Goal: Transaction & Acquisition: Purchase product/service

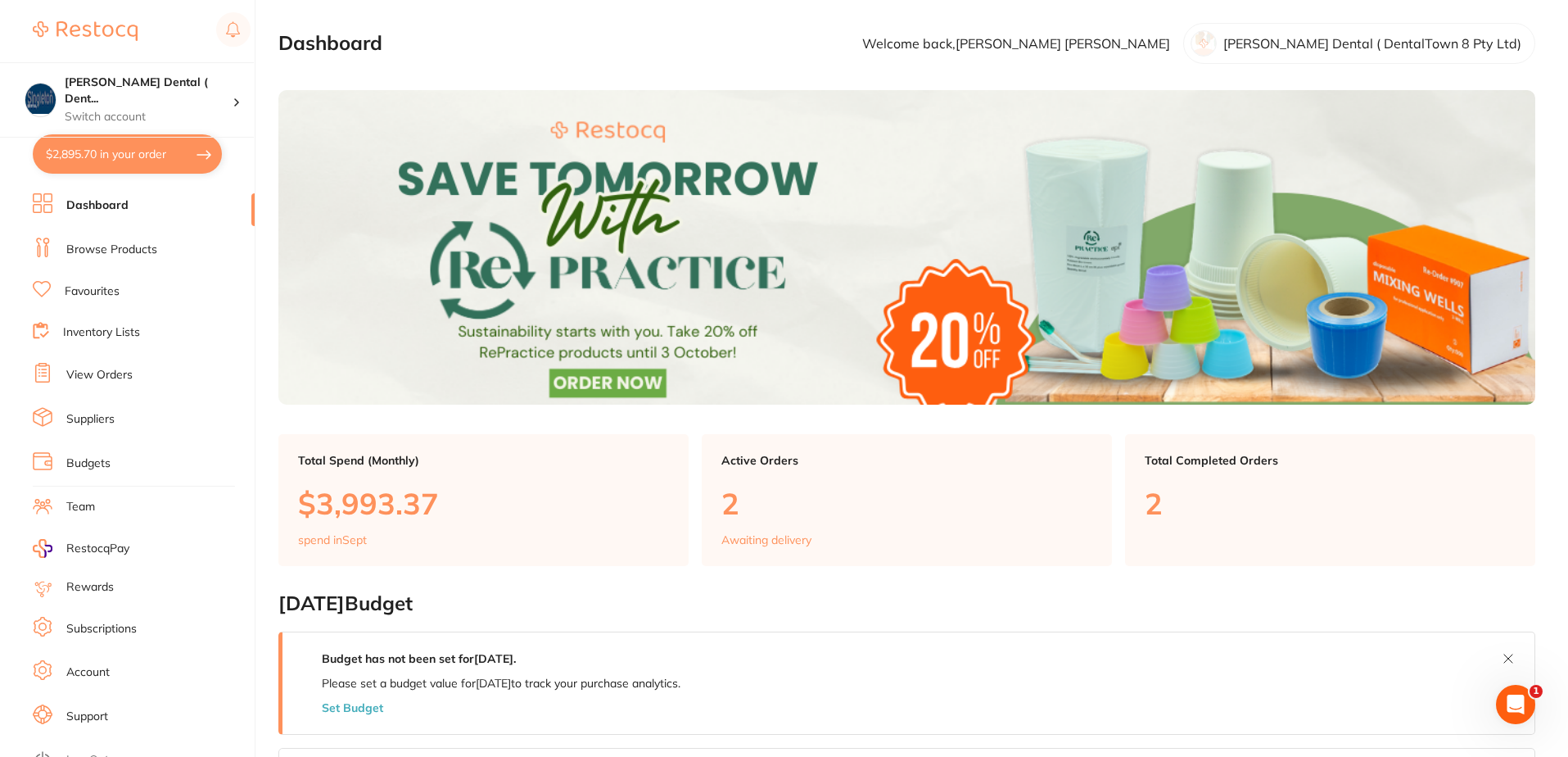
click at [115, 247] on link "Browse Products" at bounding box center [112, 249] width 91 height 16
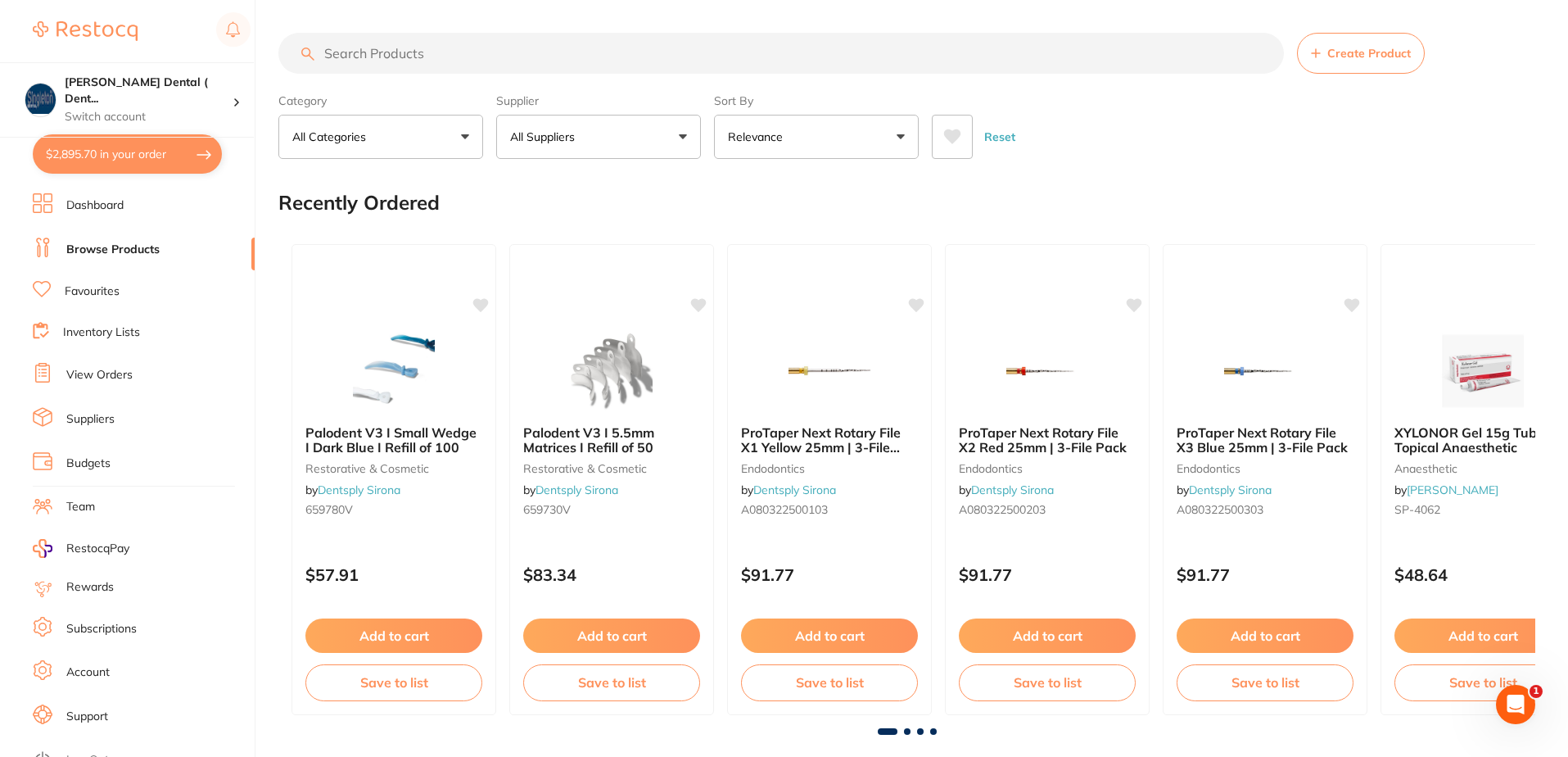
click at [445, 51] on input "search" at bounding box center [781, 53] width 1006 height 41
click at [440, 56] on input "search" at bounding box center [781, 53] width 1006 height 41
click at [684, 137] on button "All Suppliers" at bounding box center [598, 137] width 205 height 44
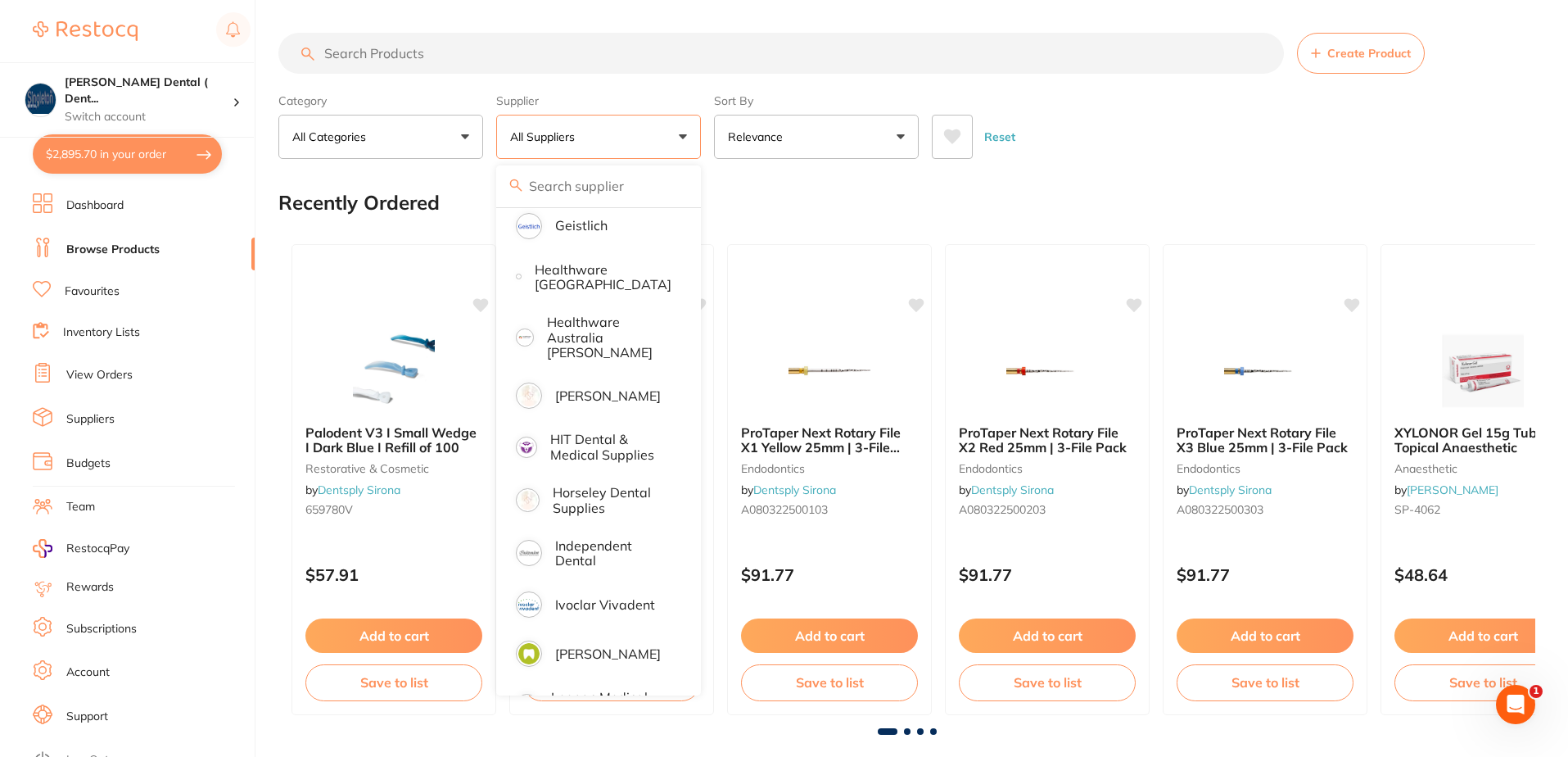
scroll to position [737, 0]
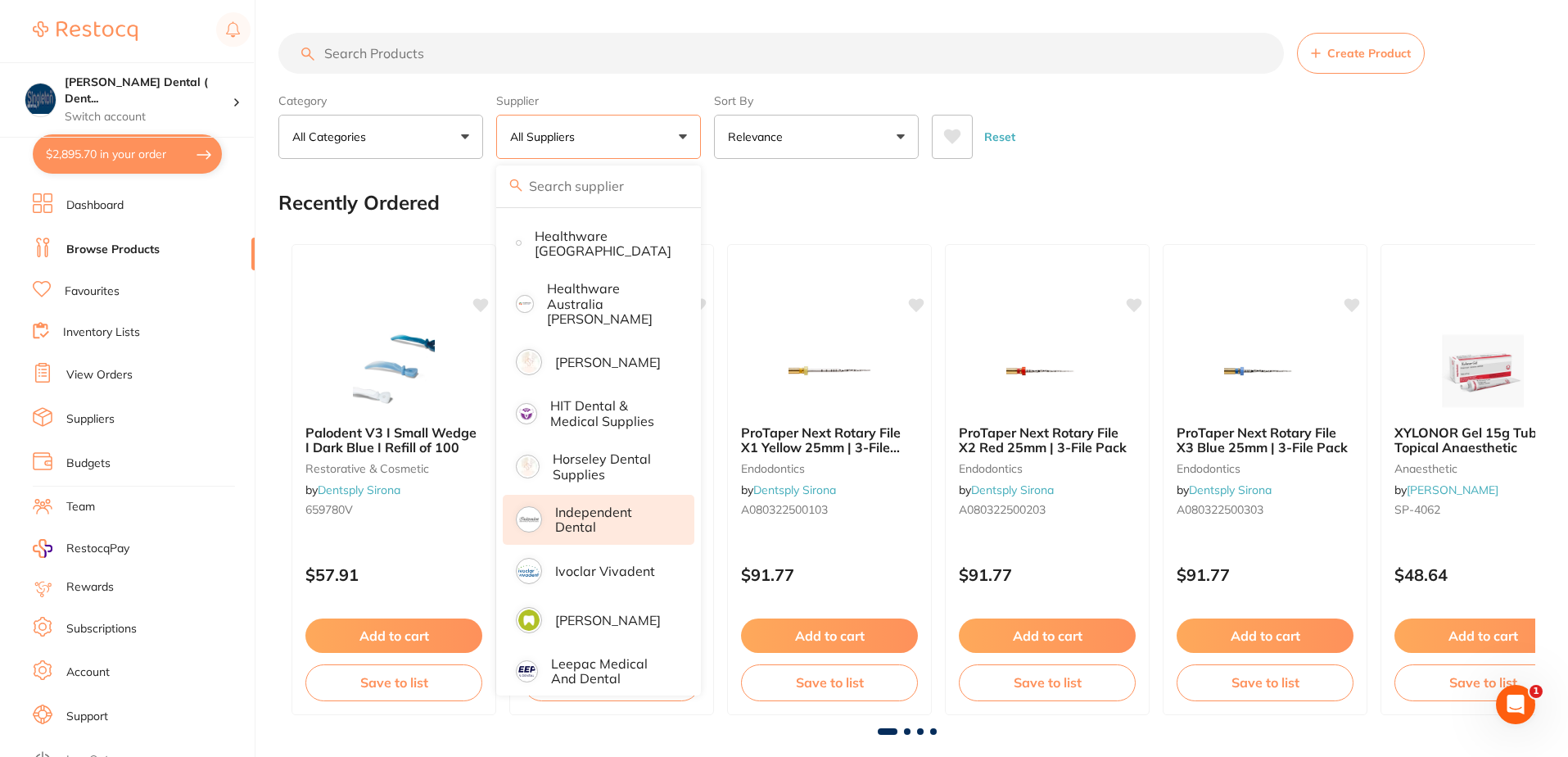
click at [590, 389] on p "Independent Dental" at bounding box center [613, 519] width 116 height 30
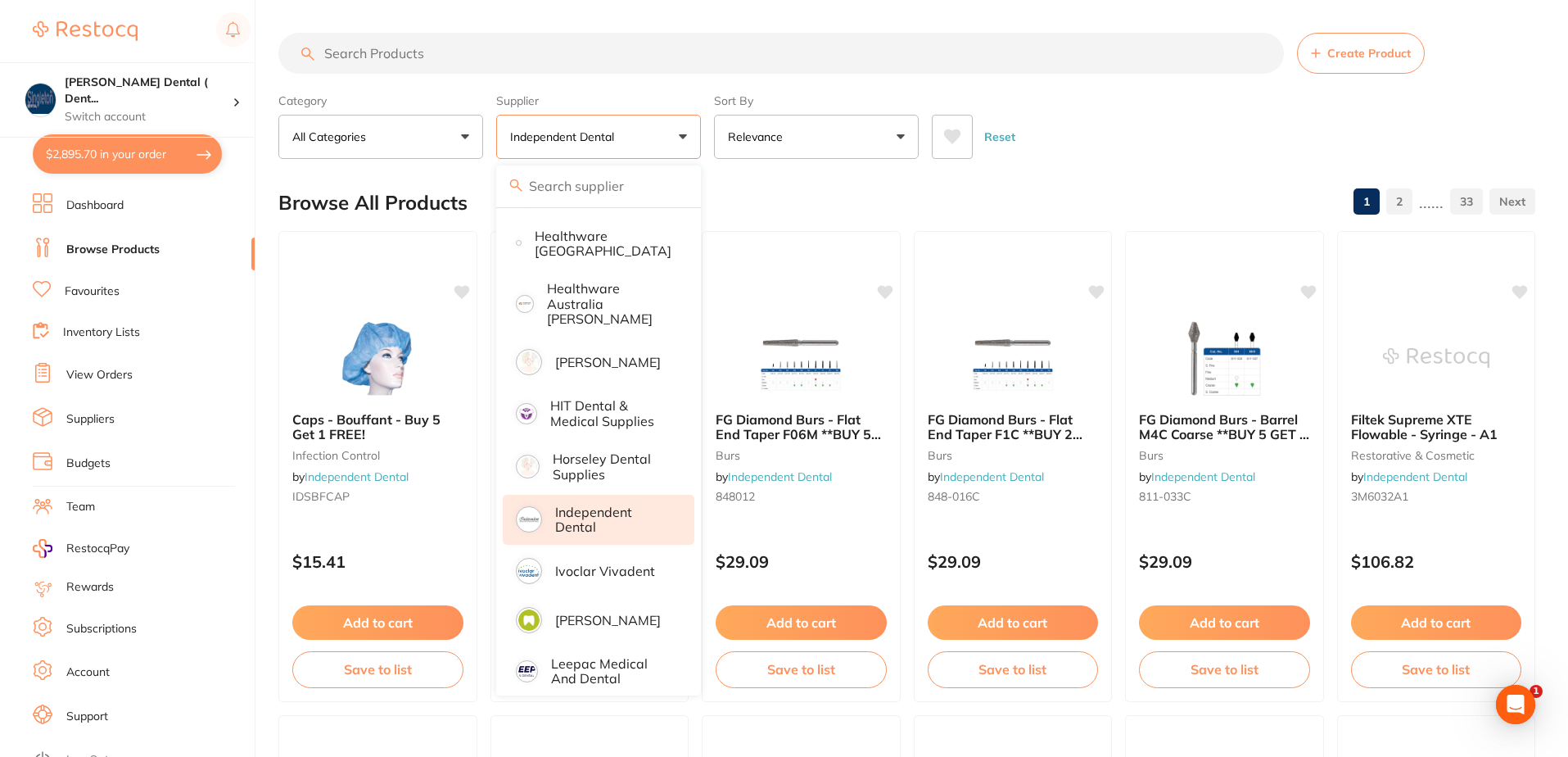
scroll to position [0, 0]
click at [424, 51] on input "search" at bounding box center [781, 53] width 1006 height 41
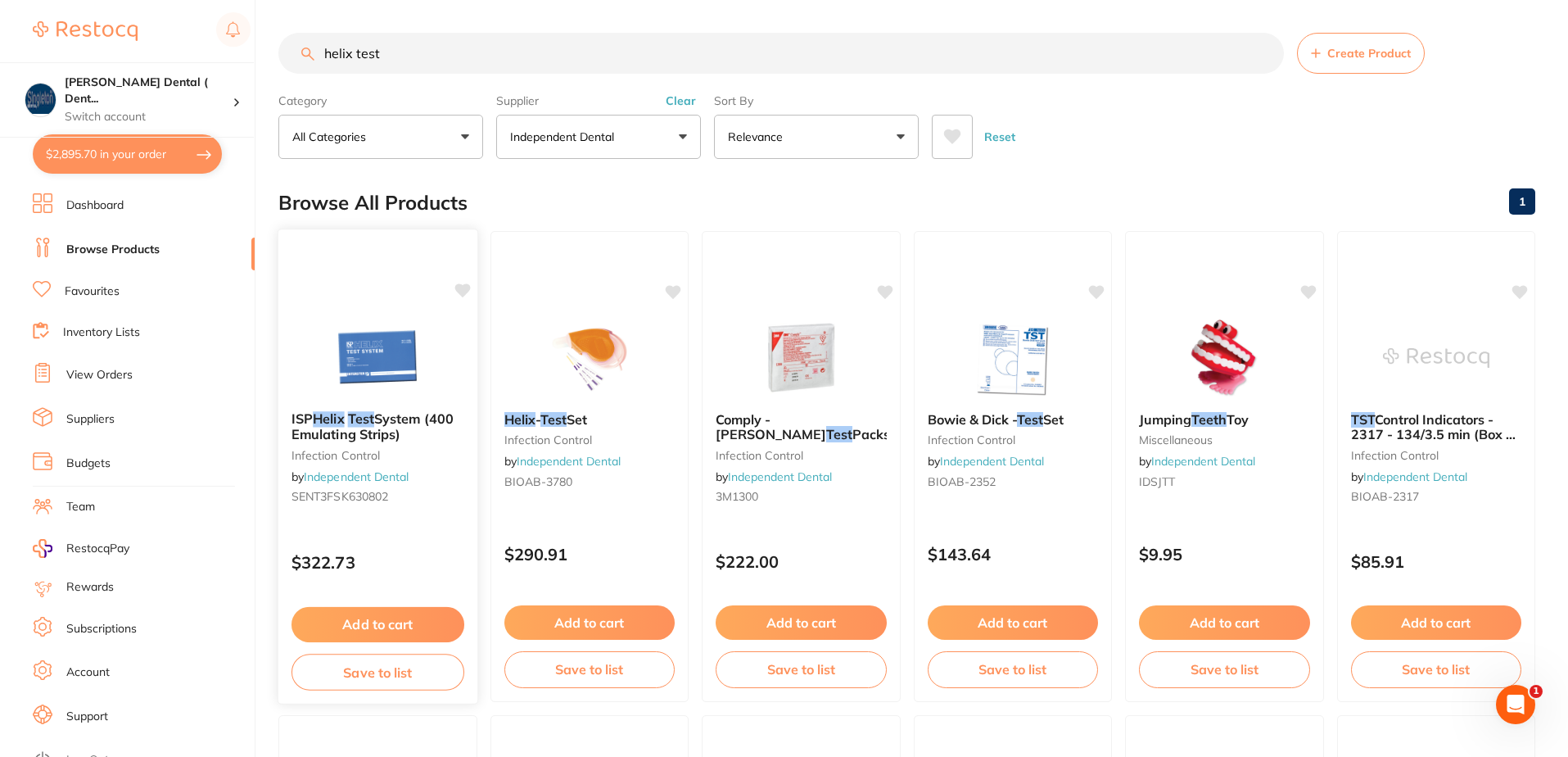
click at [402, 389] on span "System (400 Emulating Strips)" at bounding box center [372, 426] width 162 height 32
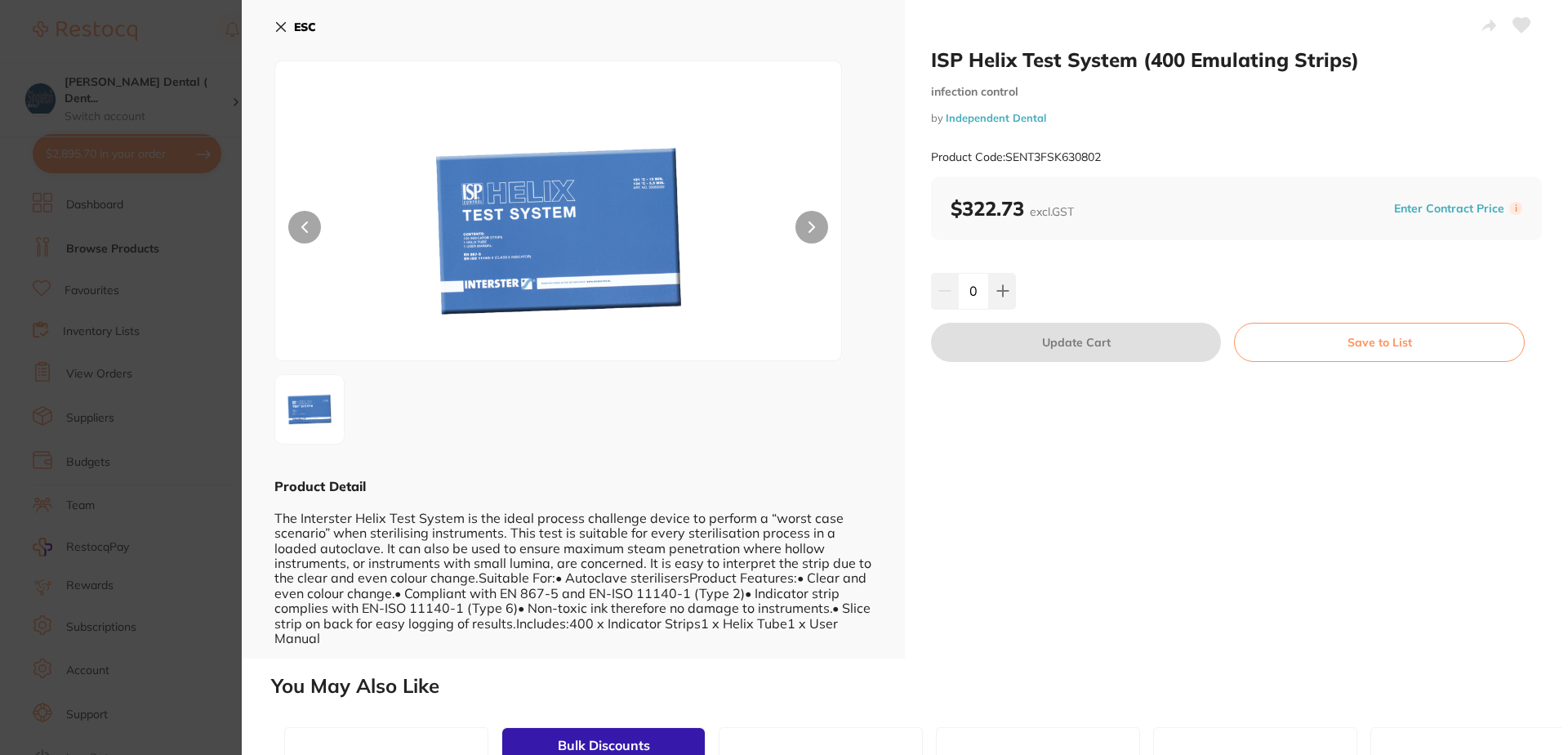
click at [285, 23] on icon at bounding box center [281, 28] width 9 height 9
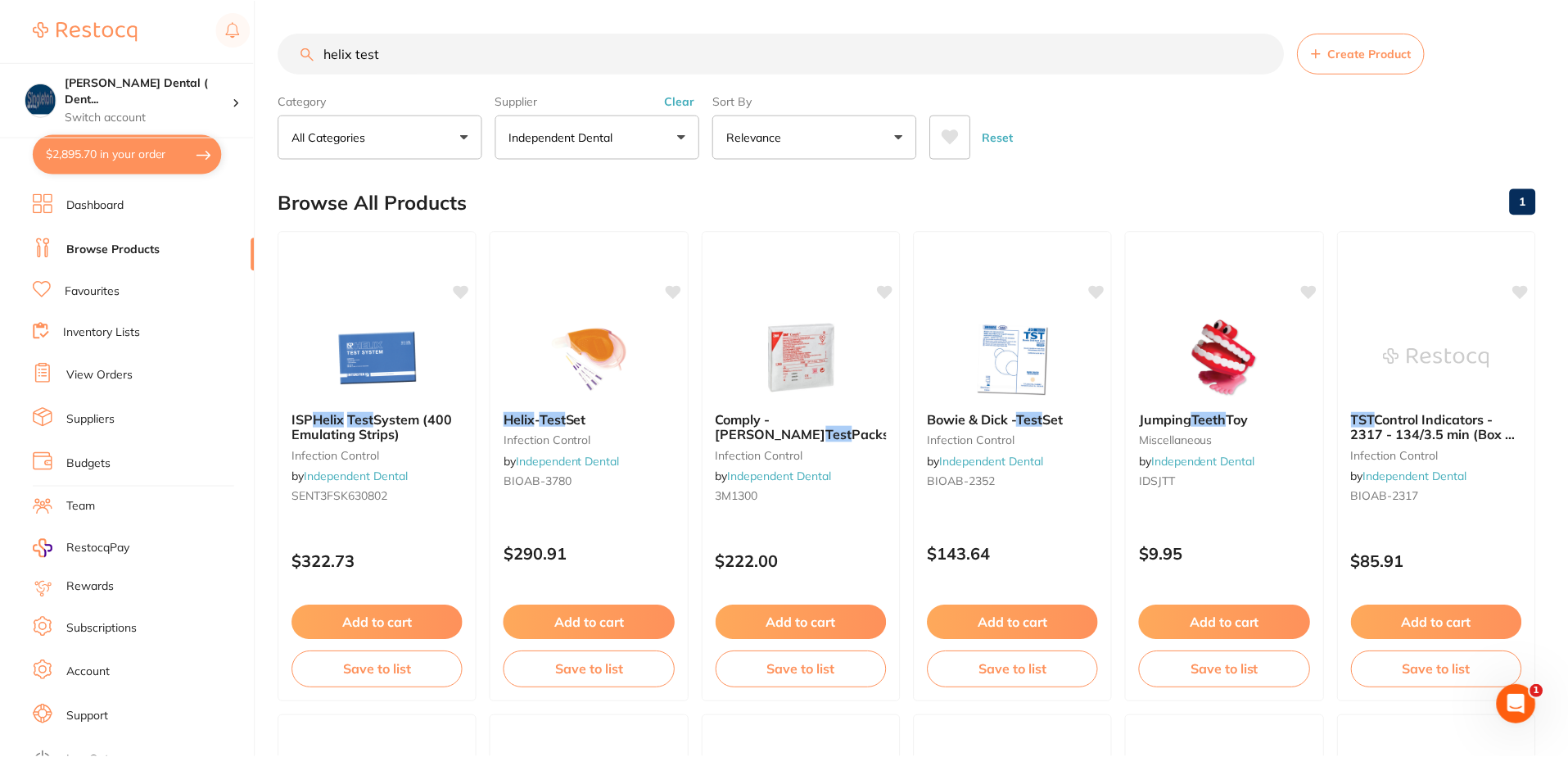
scroll to position [1, 0]
drag, startPoint x: 394, startPoint y: 54, endPoint x: 316, endPoint y: 57, distance: 78.1
click at [316, 57] on input "helix test" at bounding box center [781, 52] width 1006 height 41
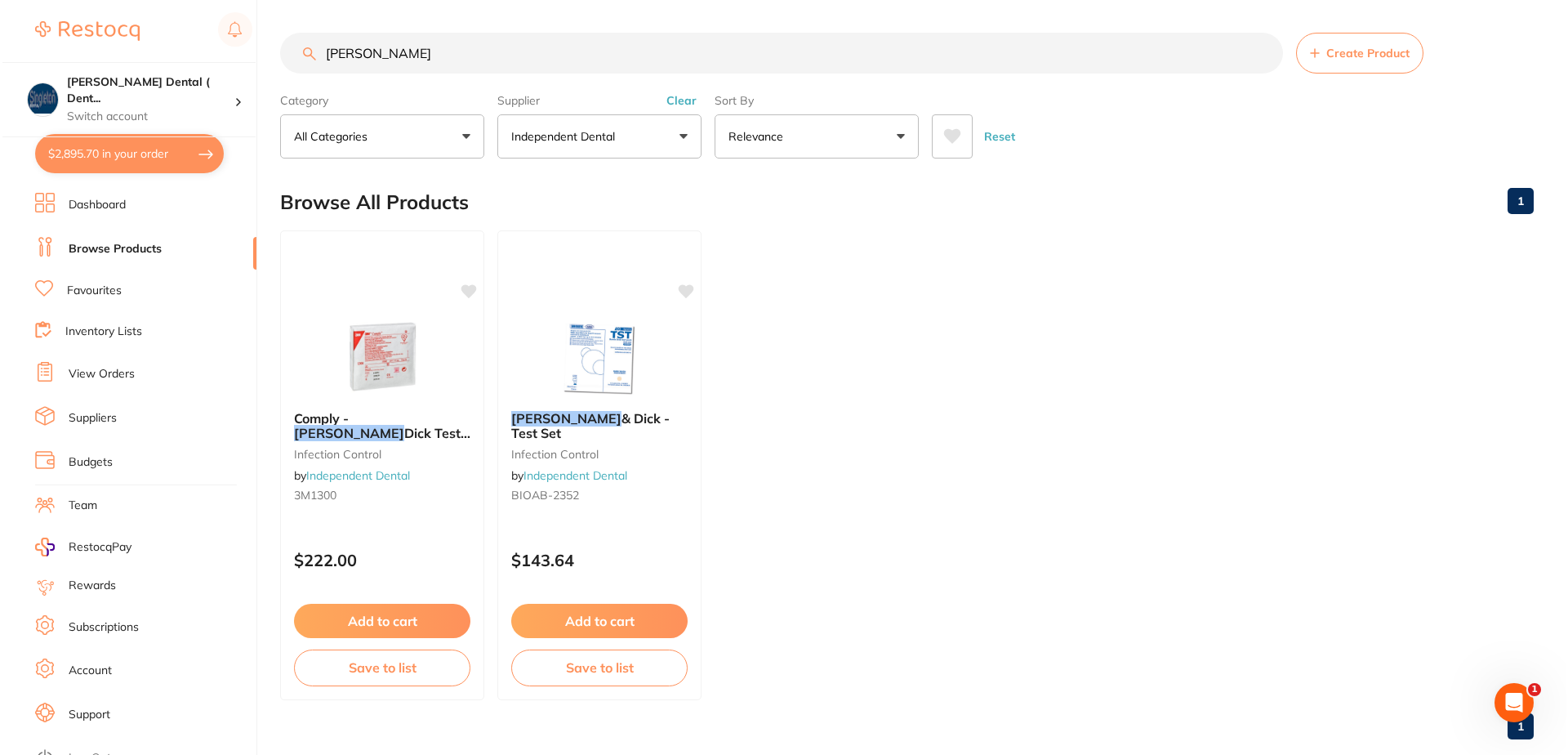
scroll to position [0, 0]
type input "[PERSON_NAME]"
click at [575, 388] on span "& Dick - Test Set" at bounding box center [588, 425] width 160 height 32
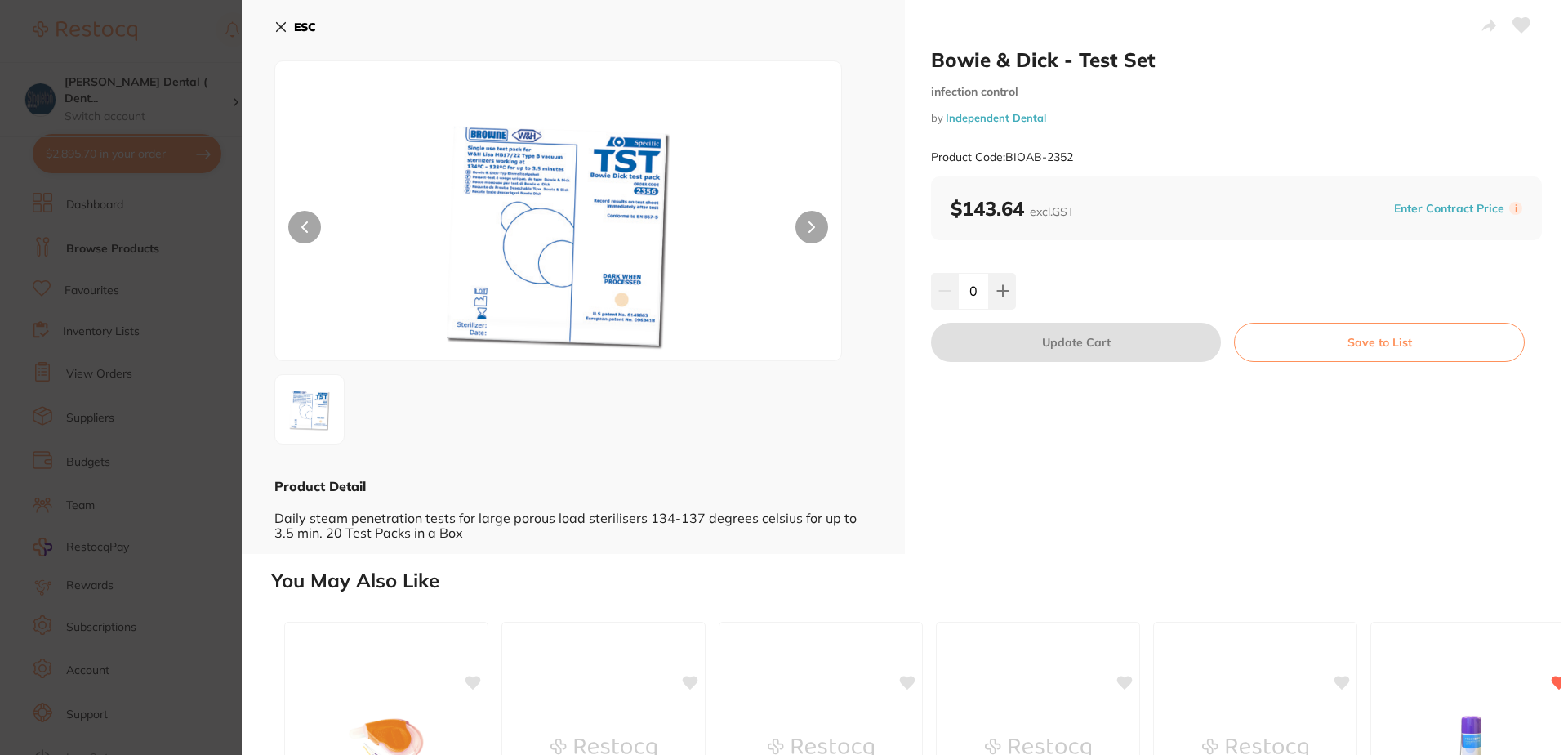
click at [276, 24] on icon at bounding box center [280, 27] width 13 height 13
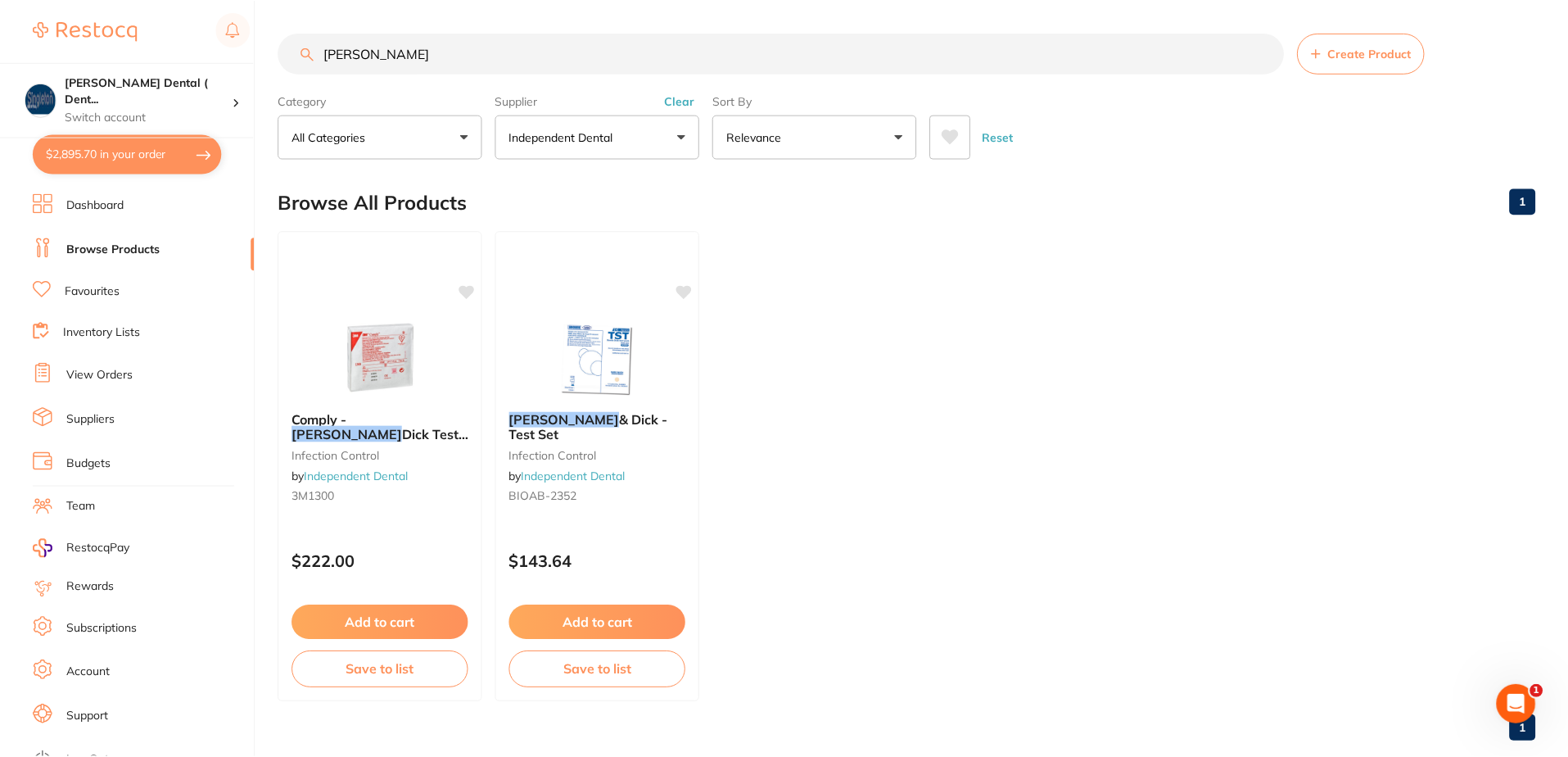
scroll to position [1, 0]
click at [363, 389] on em "[PERSON_NAME]" at bounding box center [347, 433] width 112 height 16
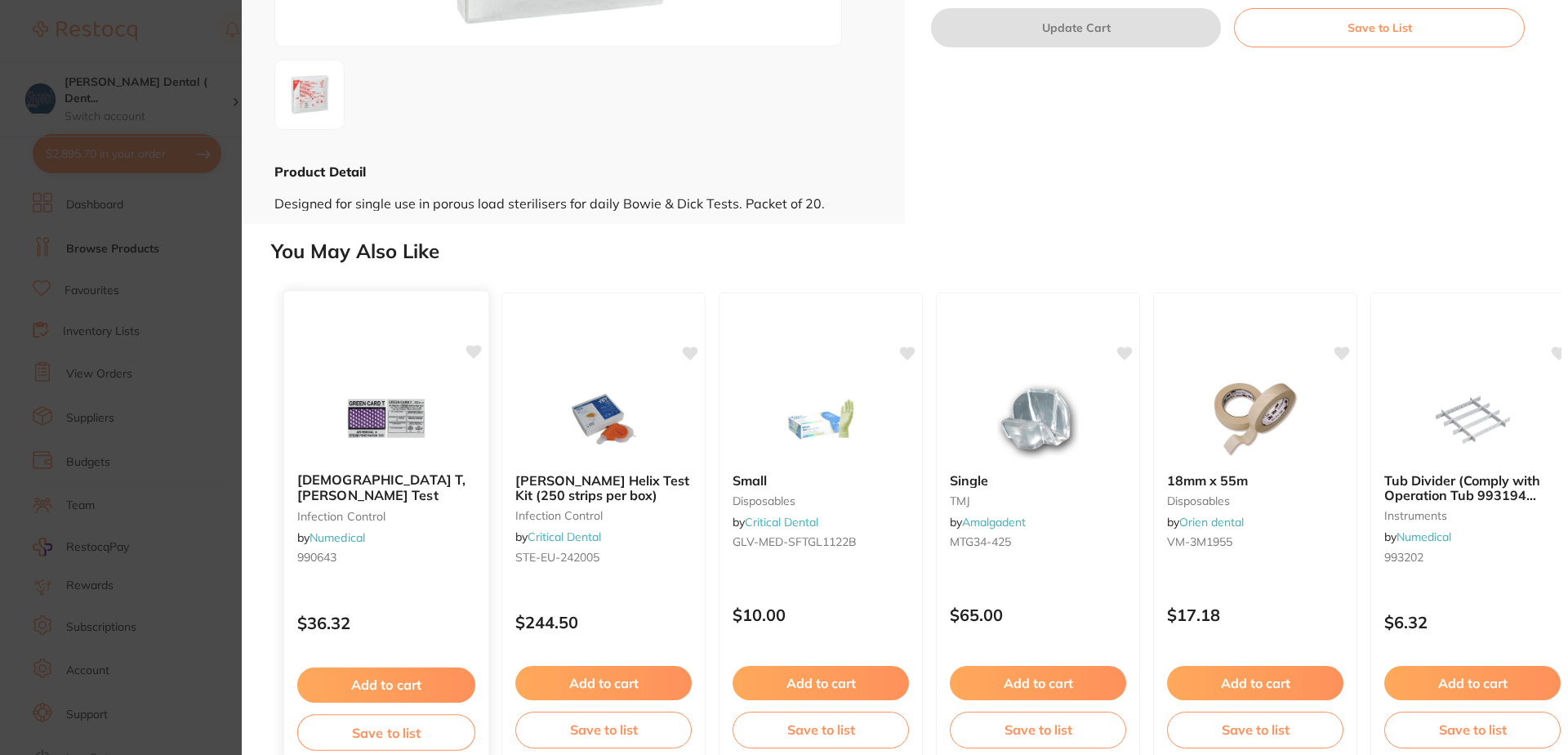
scroll to position [327, 0]
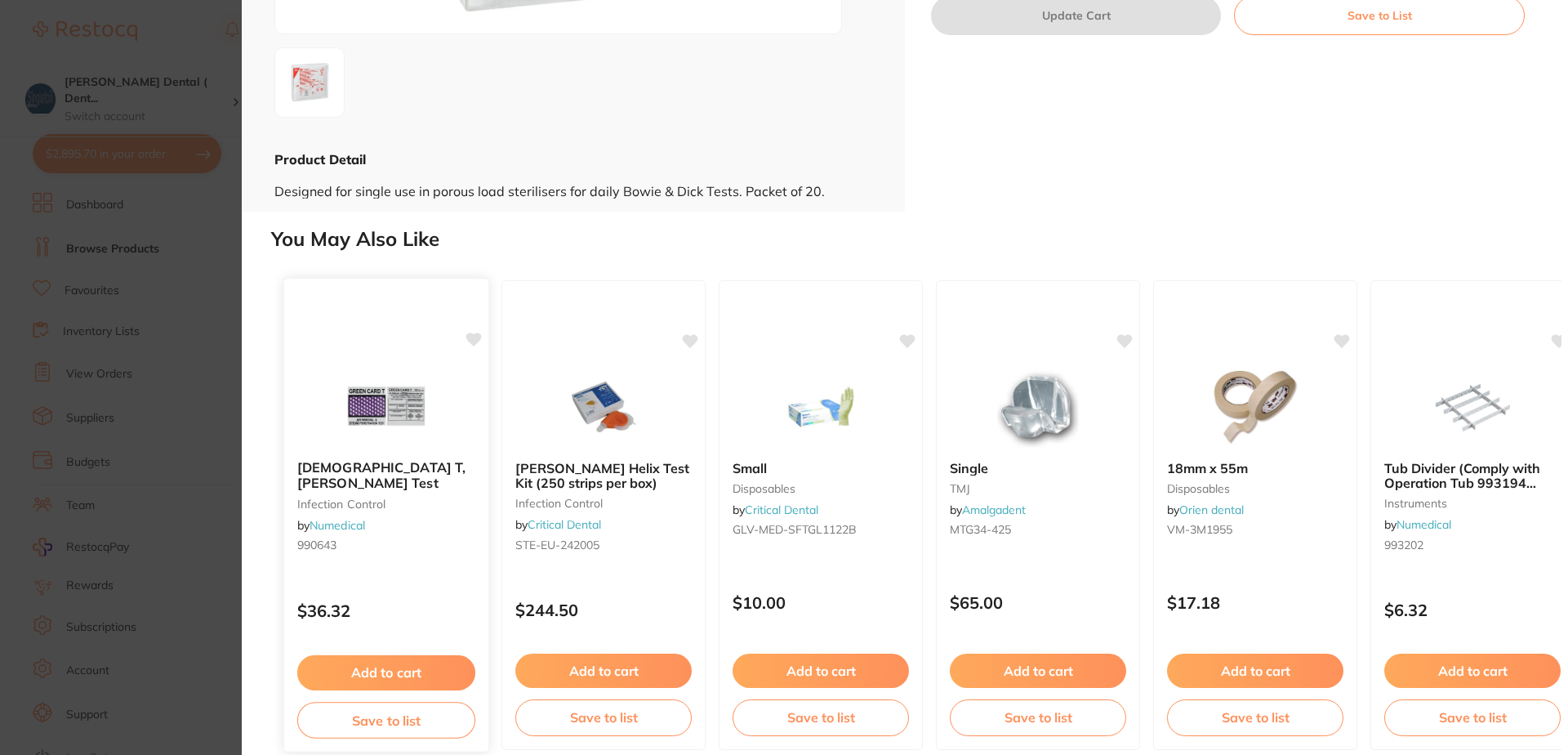
click at [403, 388] on b "[DEMOGRAPHIC_DATA] T, [PERSON_NAME] Test" at bounding box center [386, 475] width 178 height 30
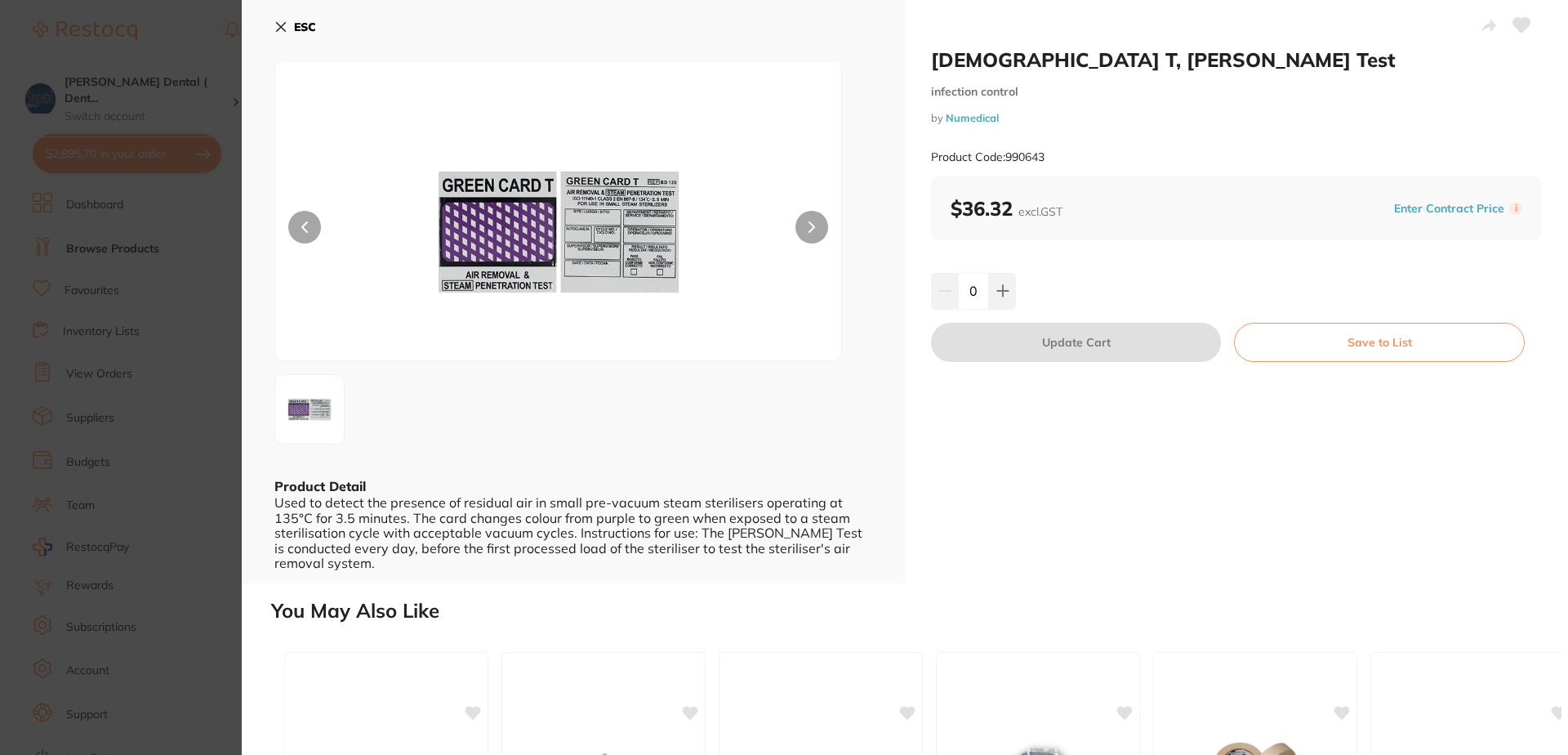
click at [282, 24] on icon at bounding box center [280, 27] width 13 height 13
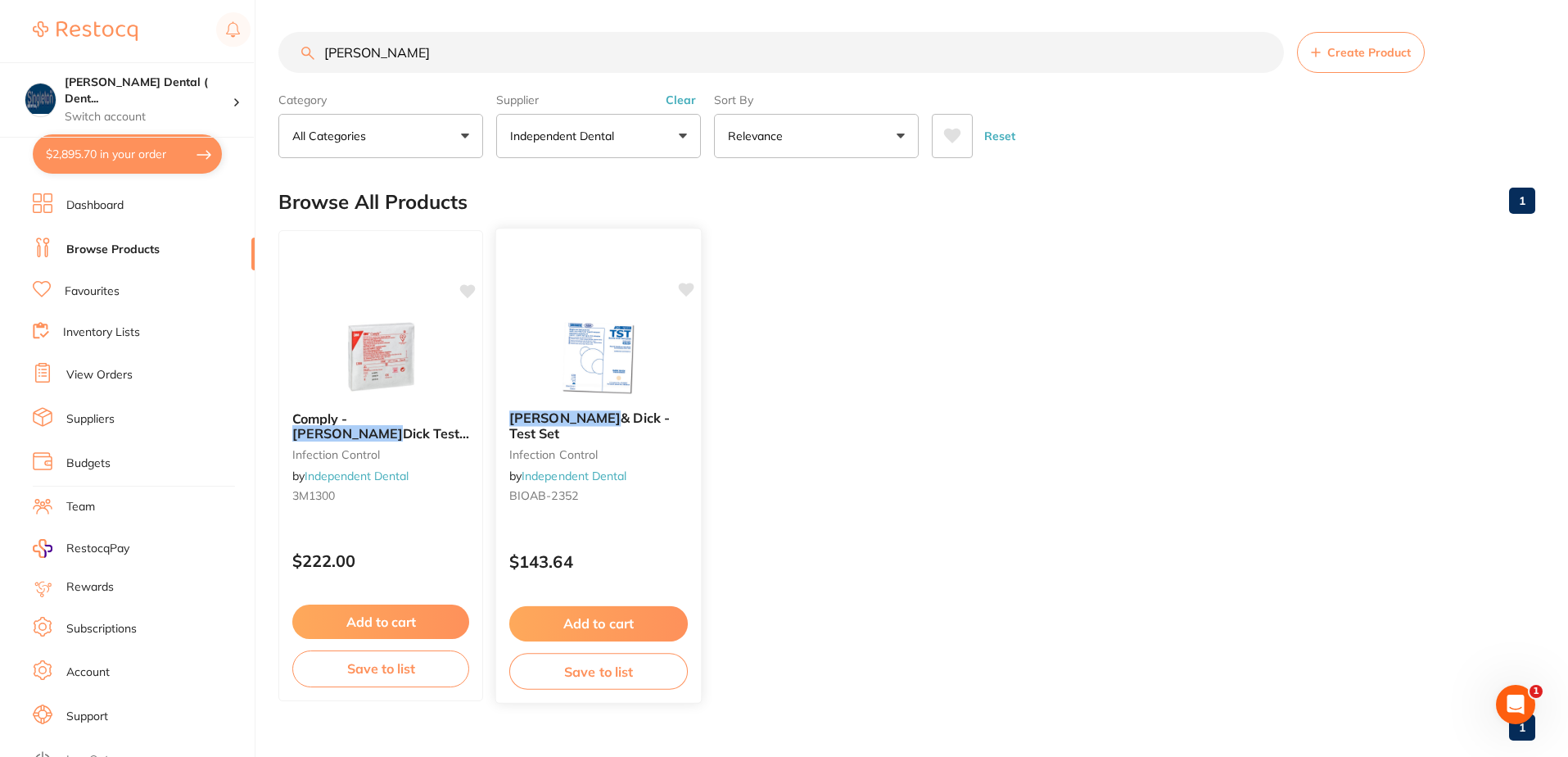
click at [559, 389] on span "& Dick - Test Set" at bounding box center [590, 425] width 161 height 32
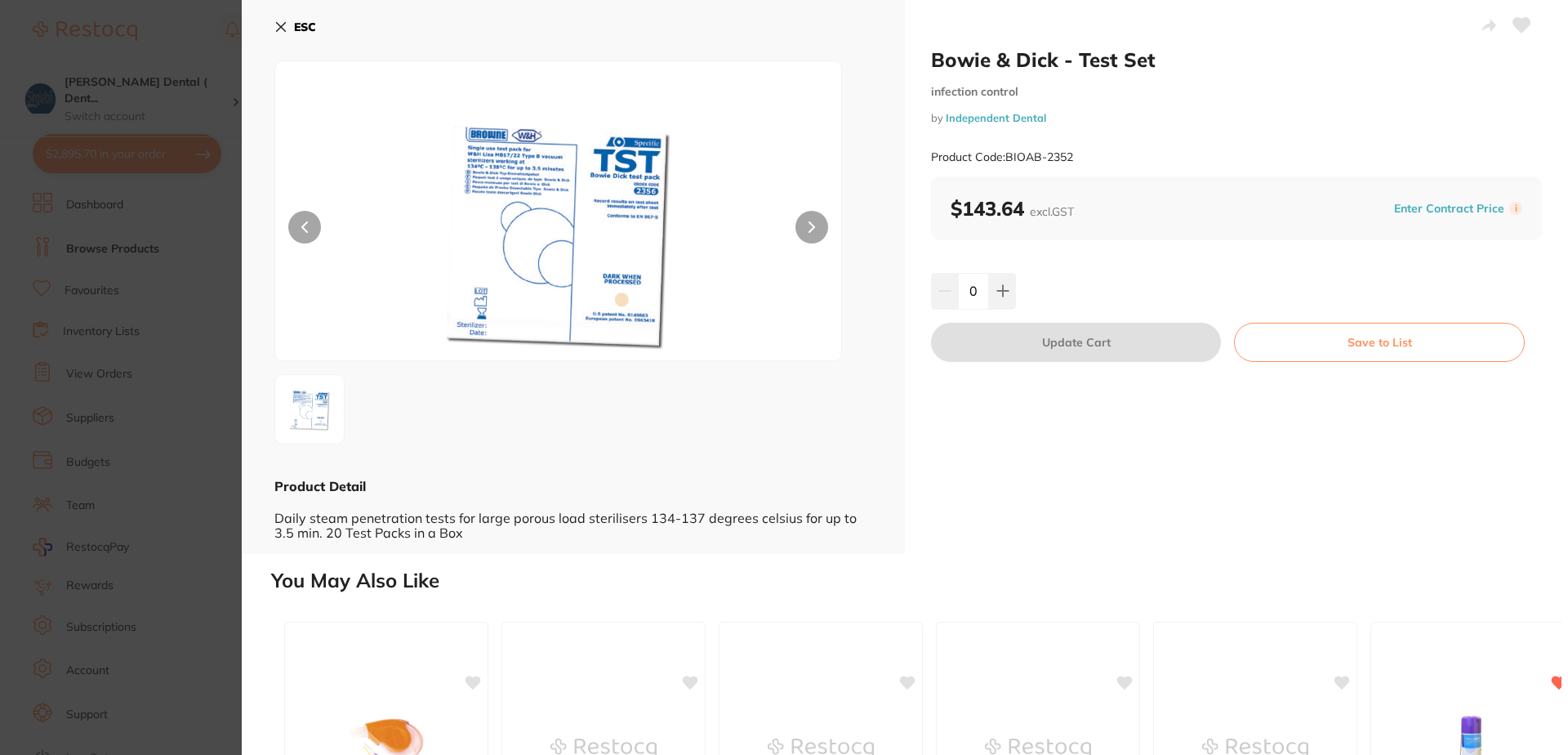
click at [279, 22] on icon at bounding box center [280, 27] width 13 height 13
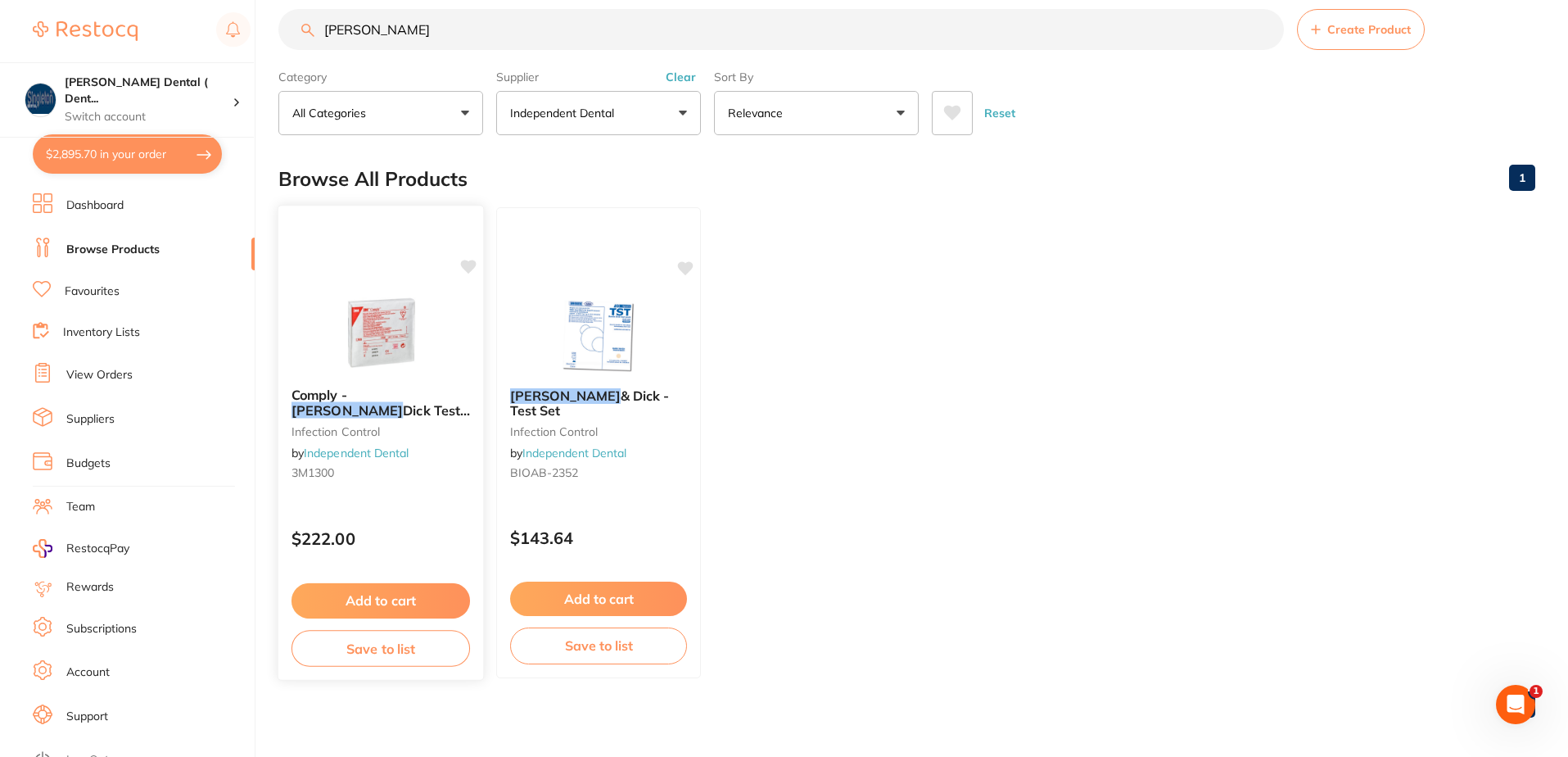
scroll to position [30, 0]
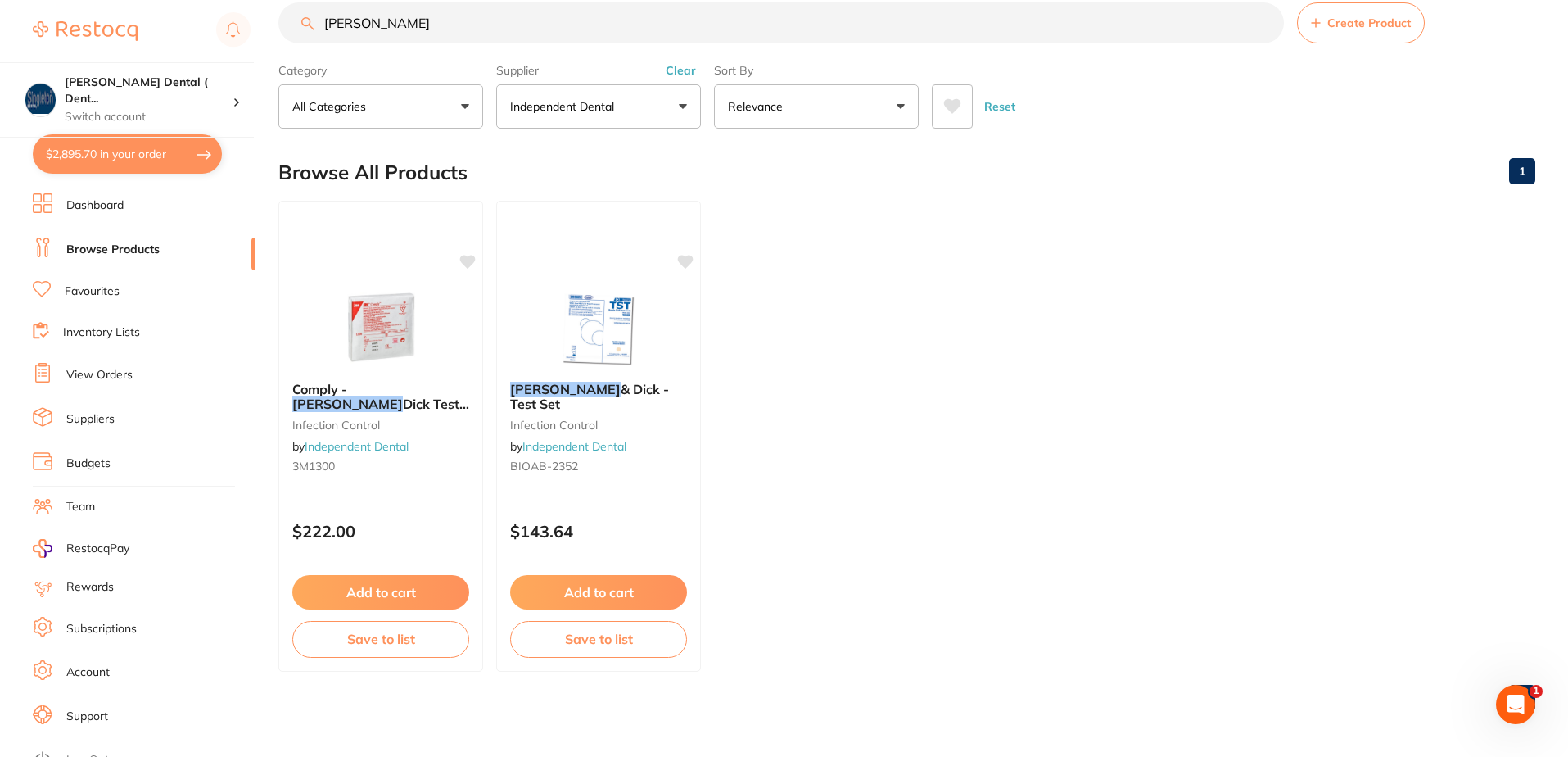
click at [164, 152] on button "$2,895.70 in your order" at bounding box center [127, 153] width 189 height 39
checkbox input "true"
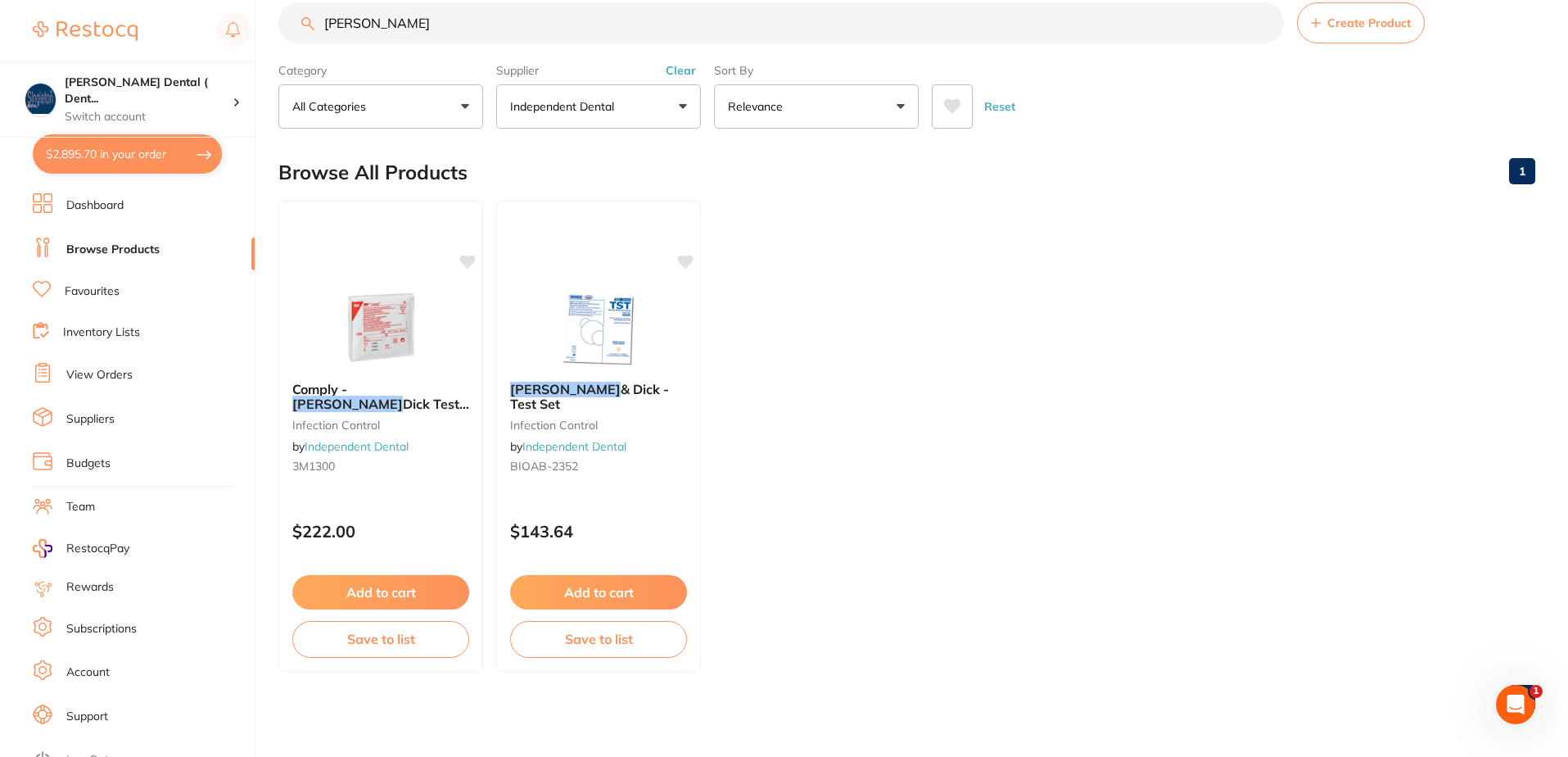
checkbox input "true"
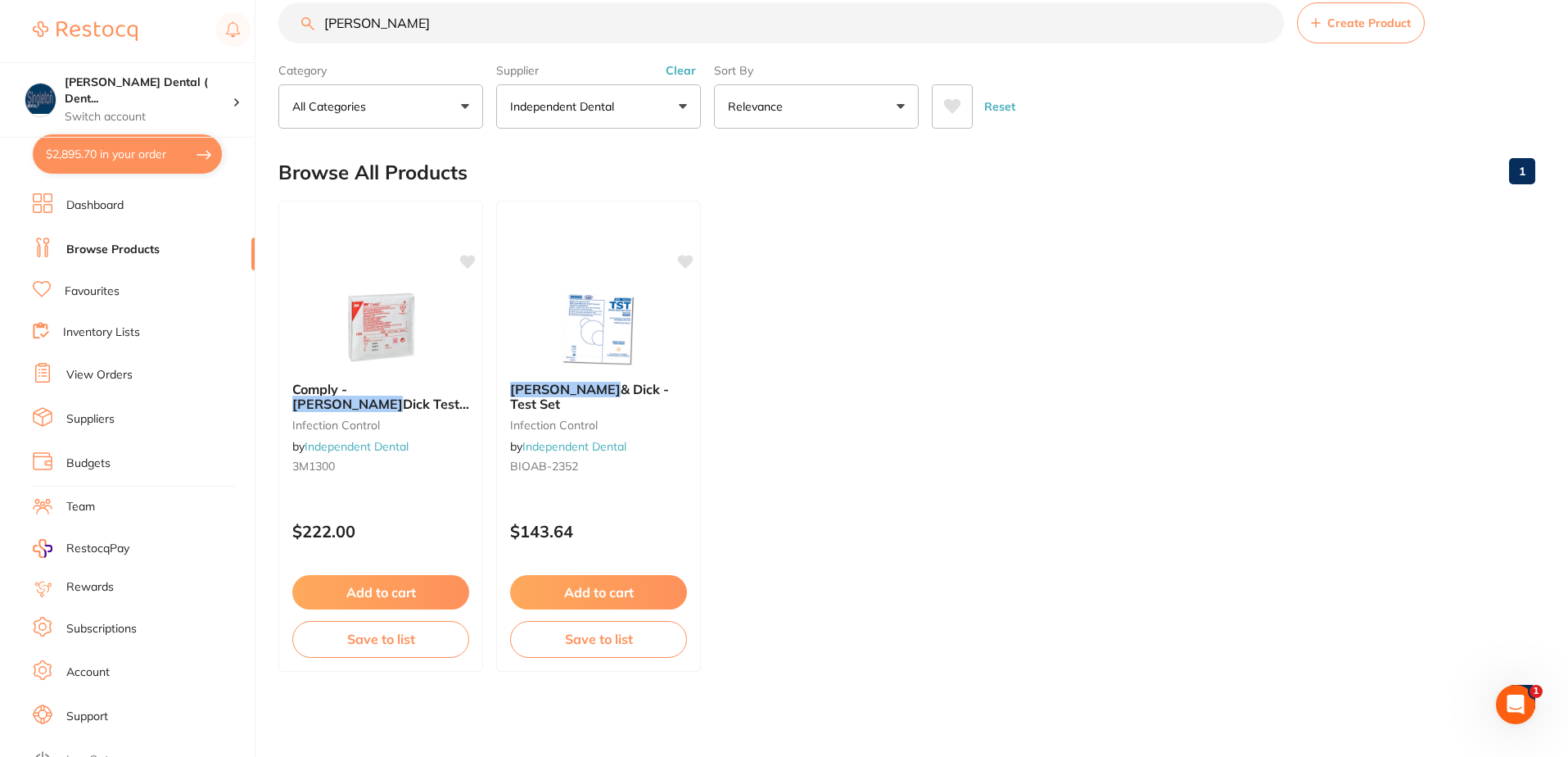
checkbox input "true"
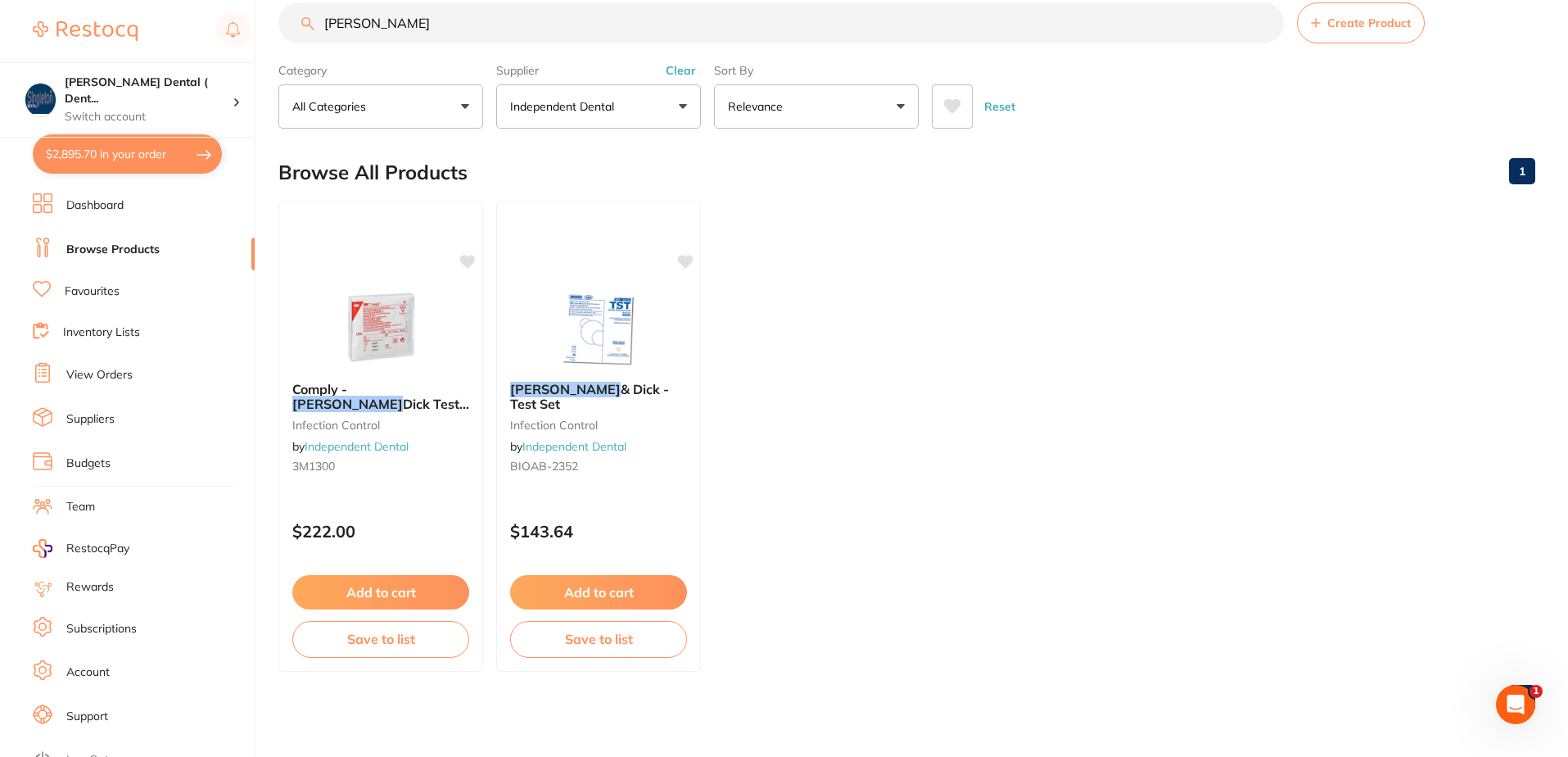
checkbox input "true"
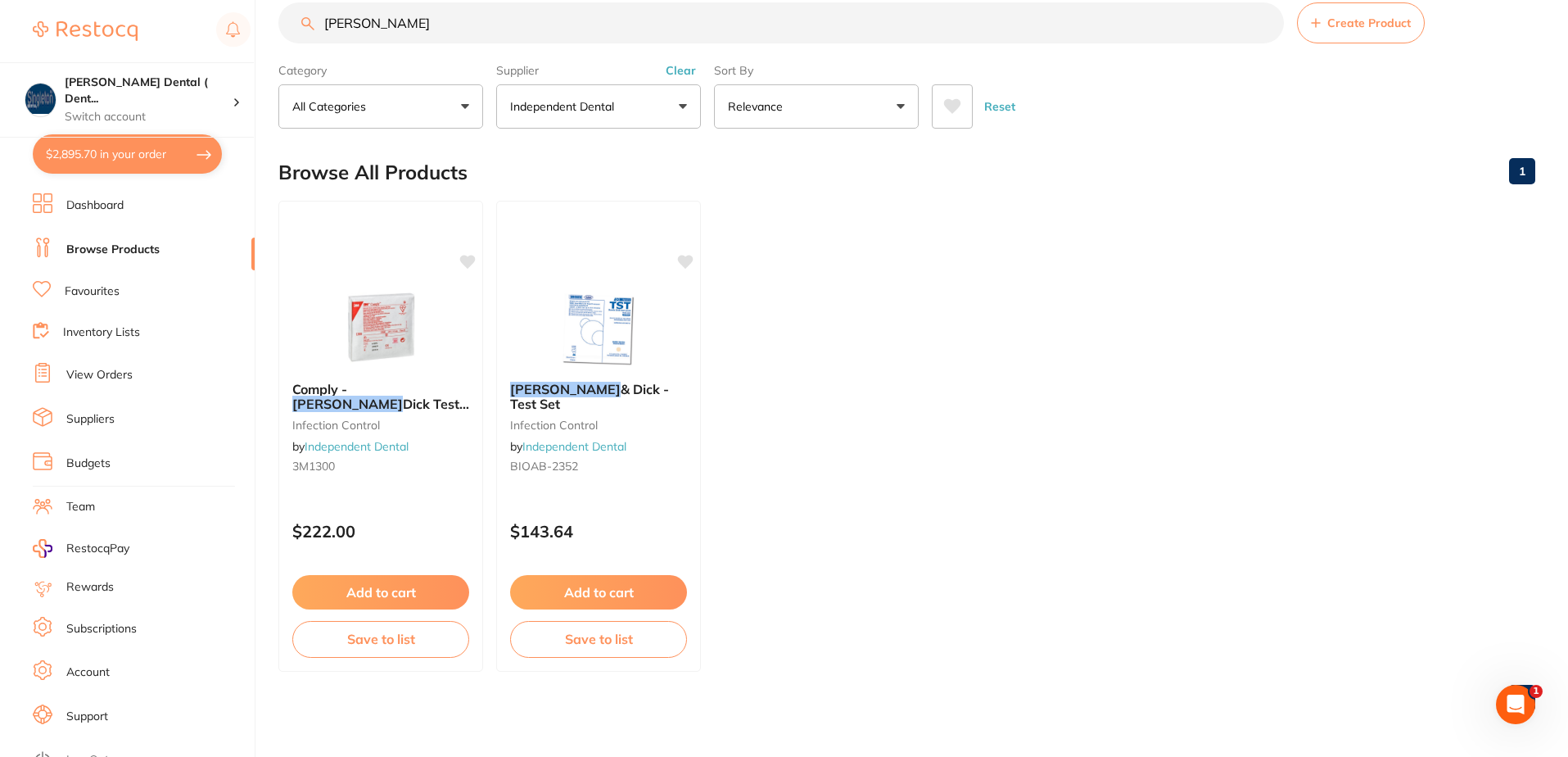
checkbox input "true"
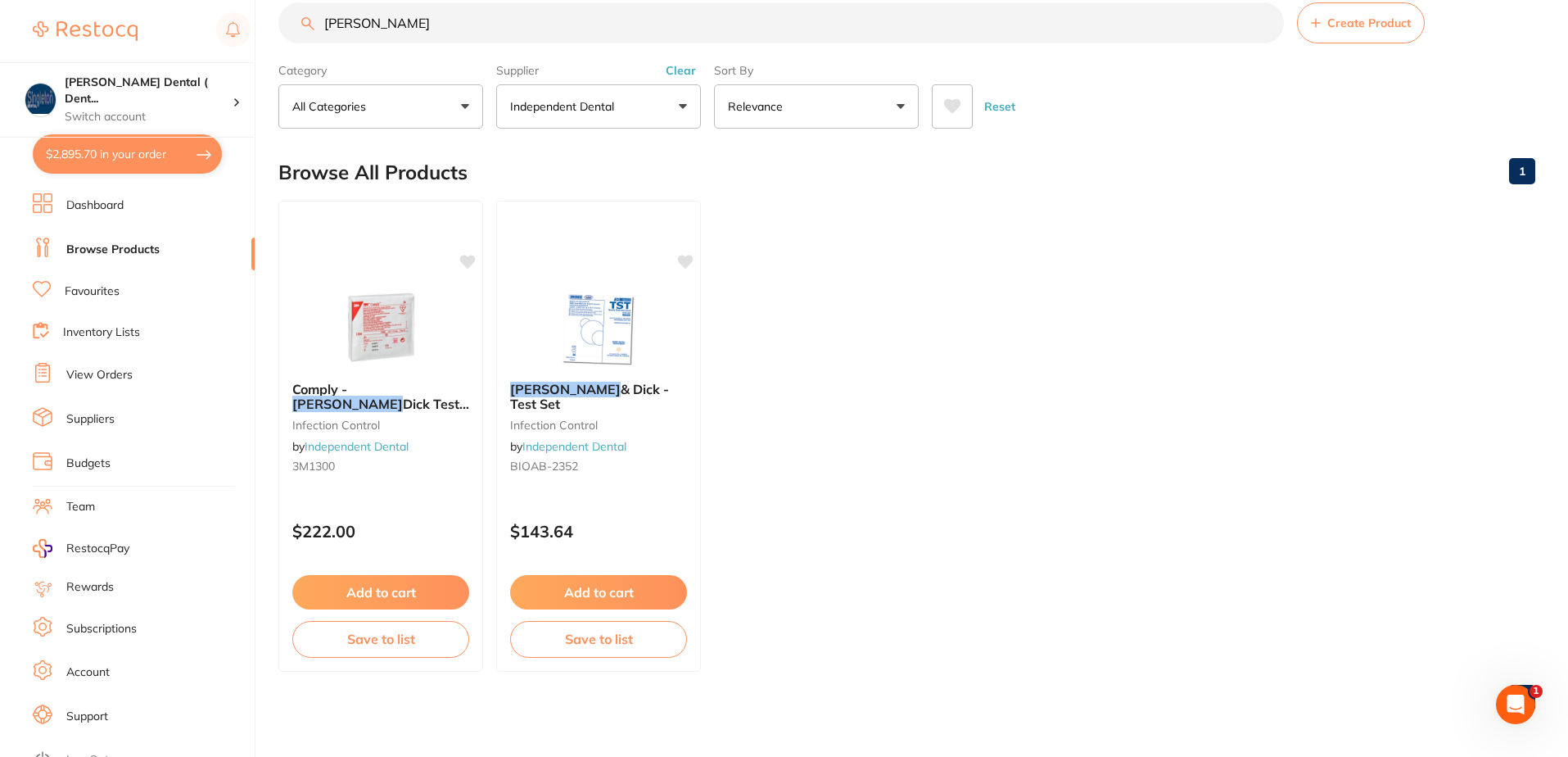
checkbox input "true"
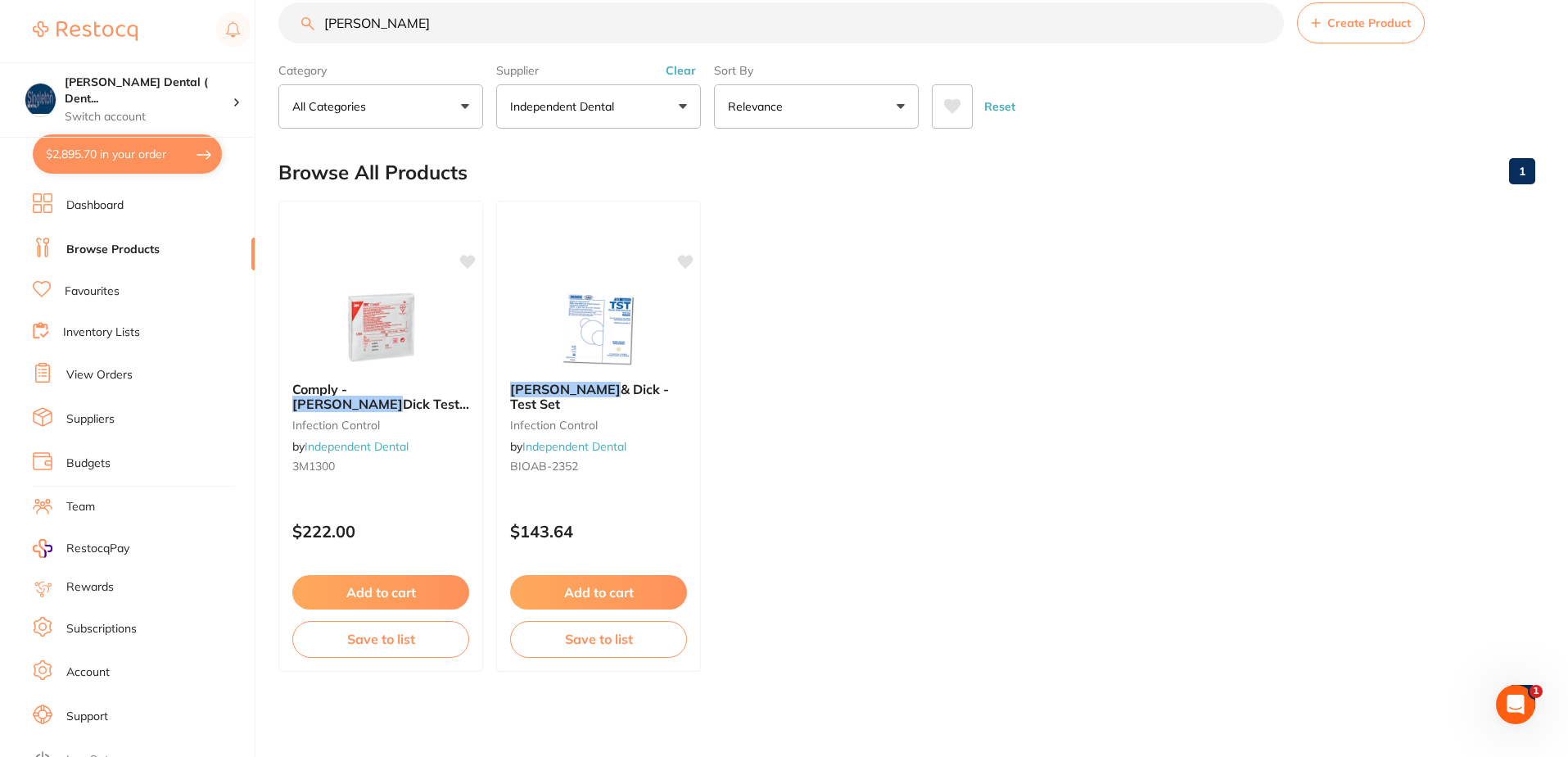
checkbox input "true"
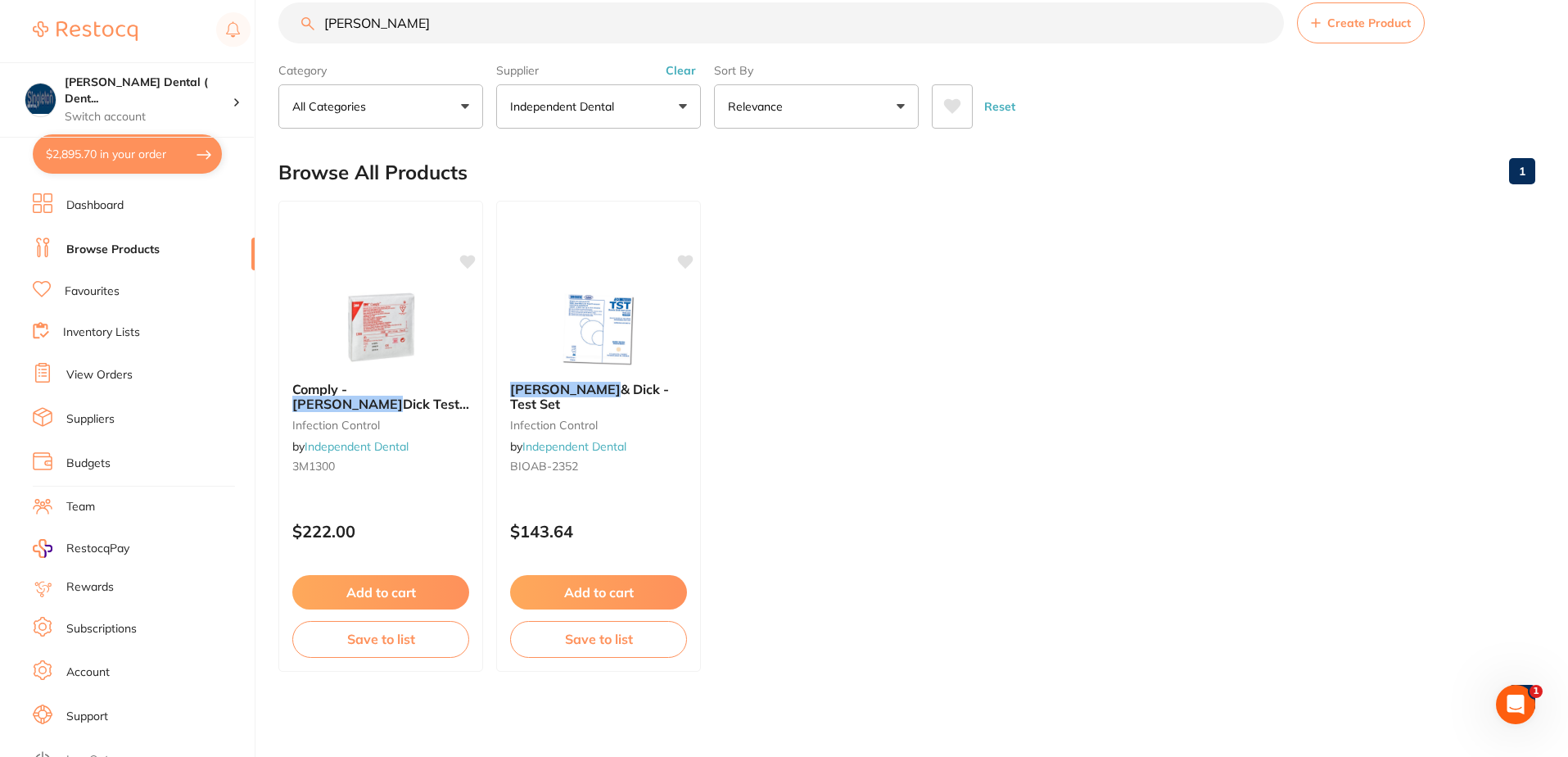
checkbox input "true"
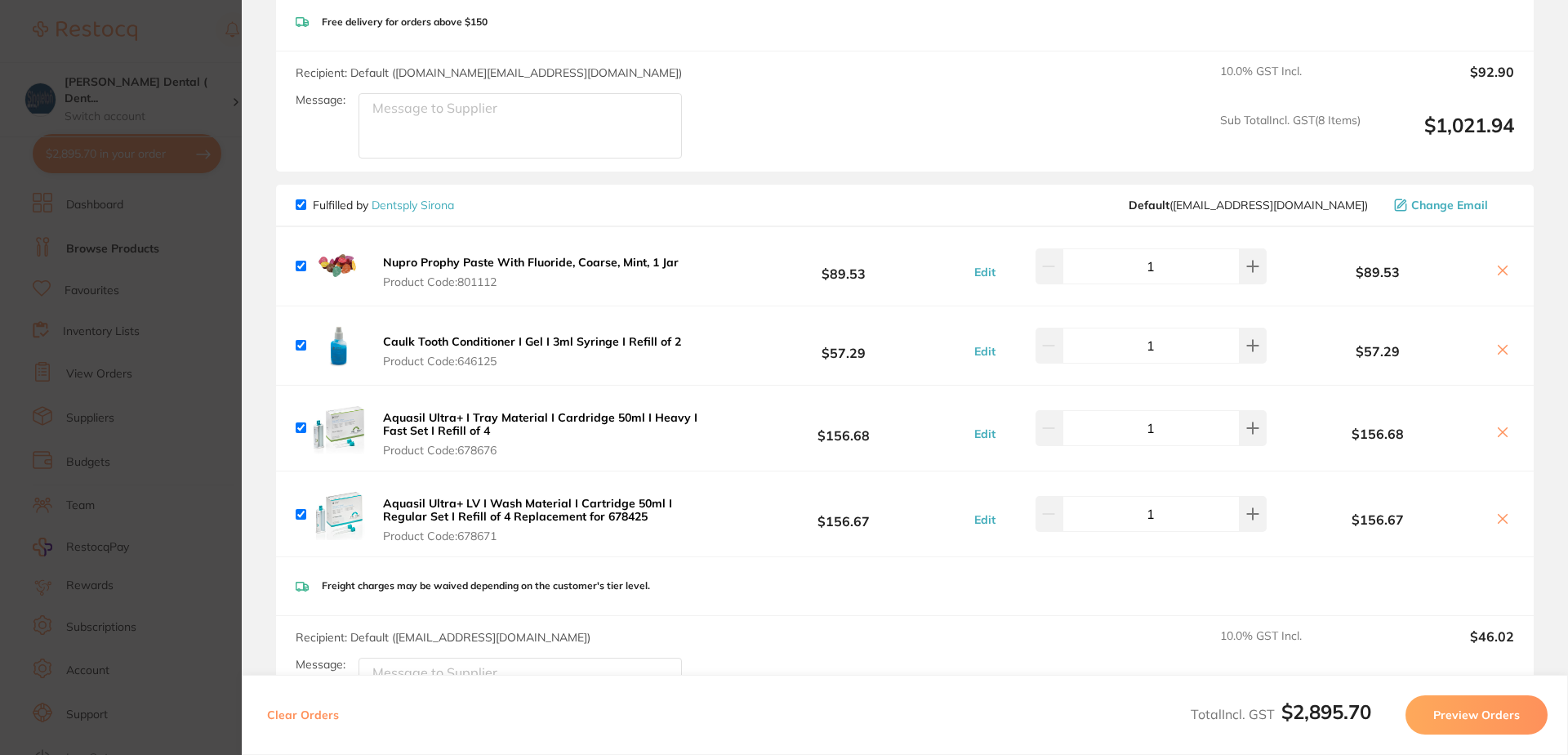
scroll to position [898, 0]
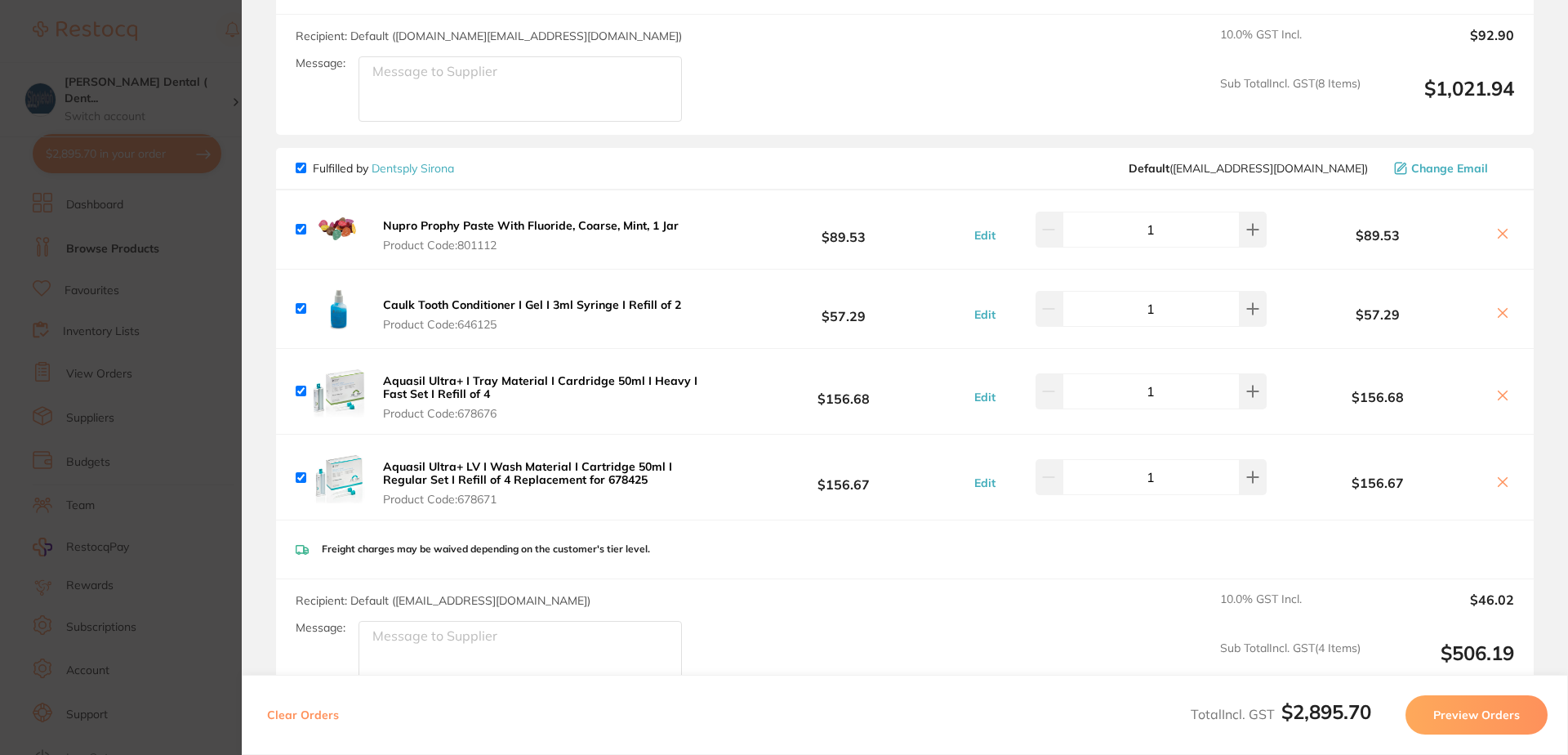
click at [538, 236] on button "Nupro Prophy Paste With Fluoride, Coarse, Mint, 1 Jar Product Code: 801112" at bounding box center [530, 236] width 305 height 35
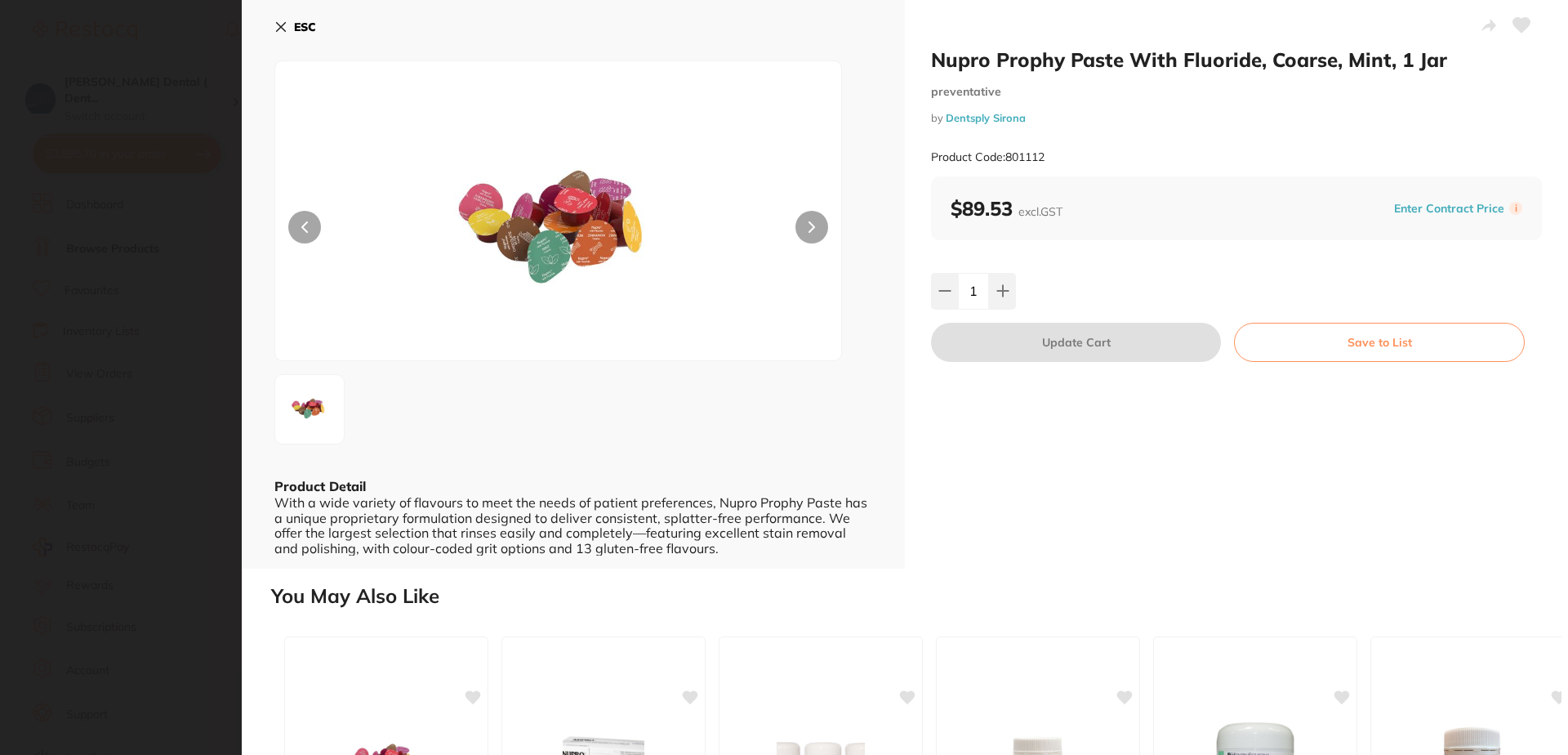
scroll to position [0, 0]
click at [280, 25] on icon at bounding box center [281, 28] width 9 height 9
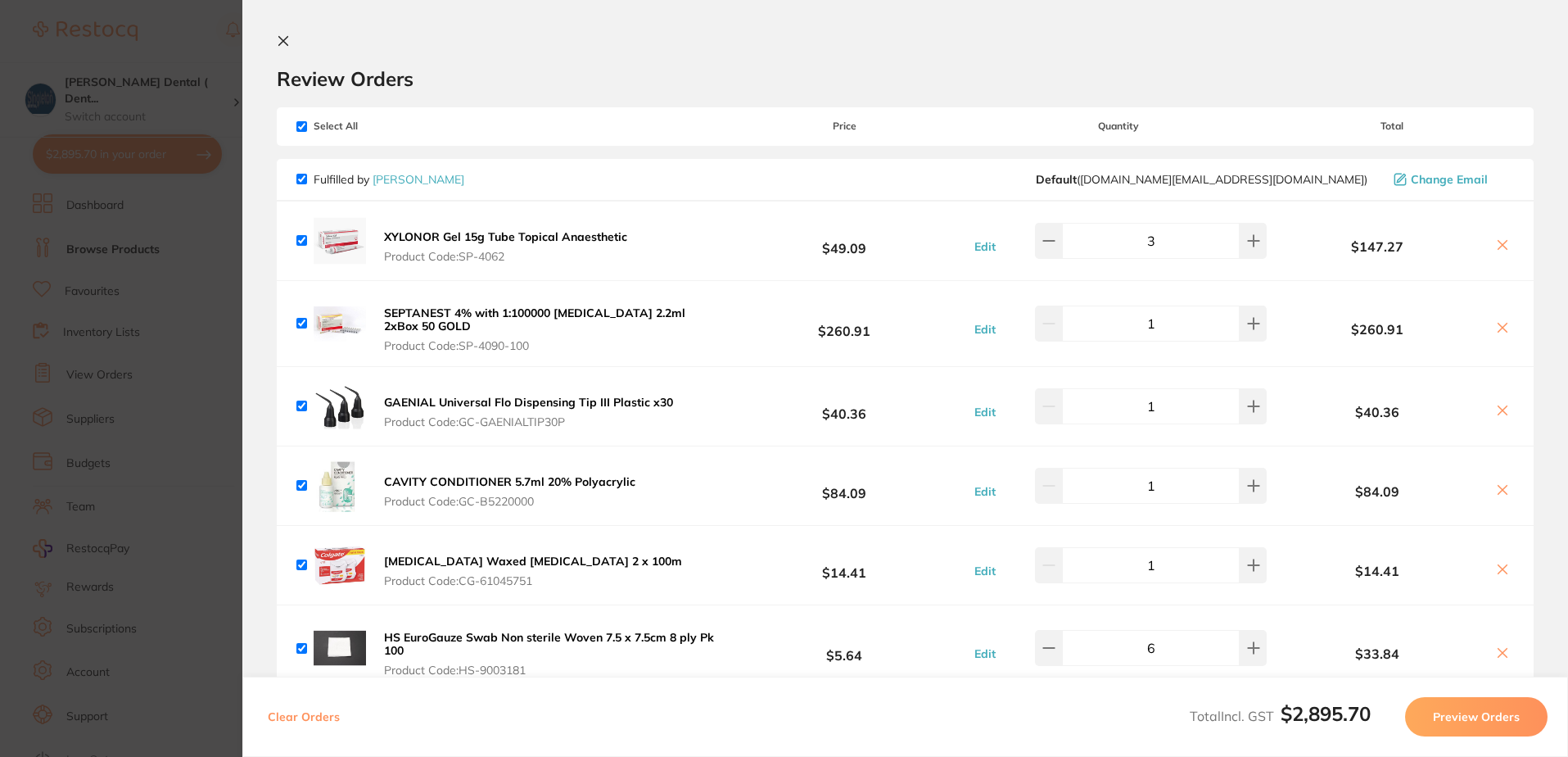
click at [284, 42] on icon at bounding box center [283, 41] width 13 height 13
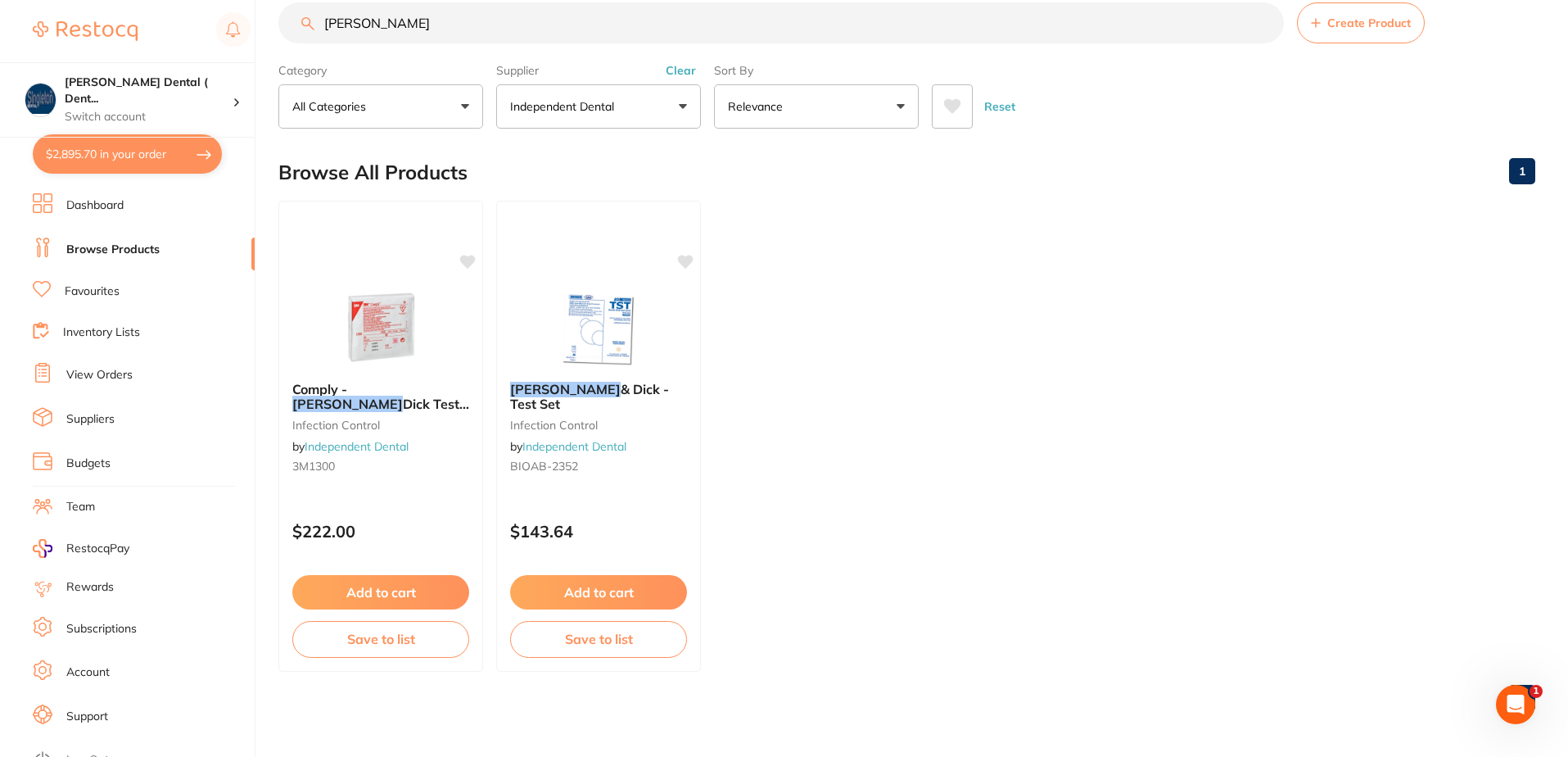
drag, startPoint x: 373, startPoint y: 26, endPoint x: 319, endPoint y: 29, distance: 54.1
click at [319, 29] on input "[PERSON_NAME]" at bounding box center [781, 22] width 1006 height 41
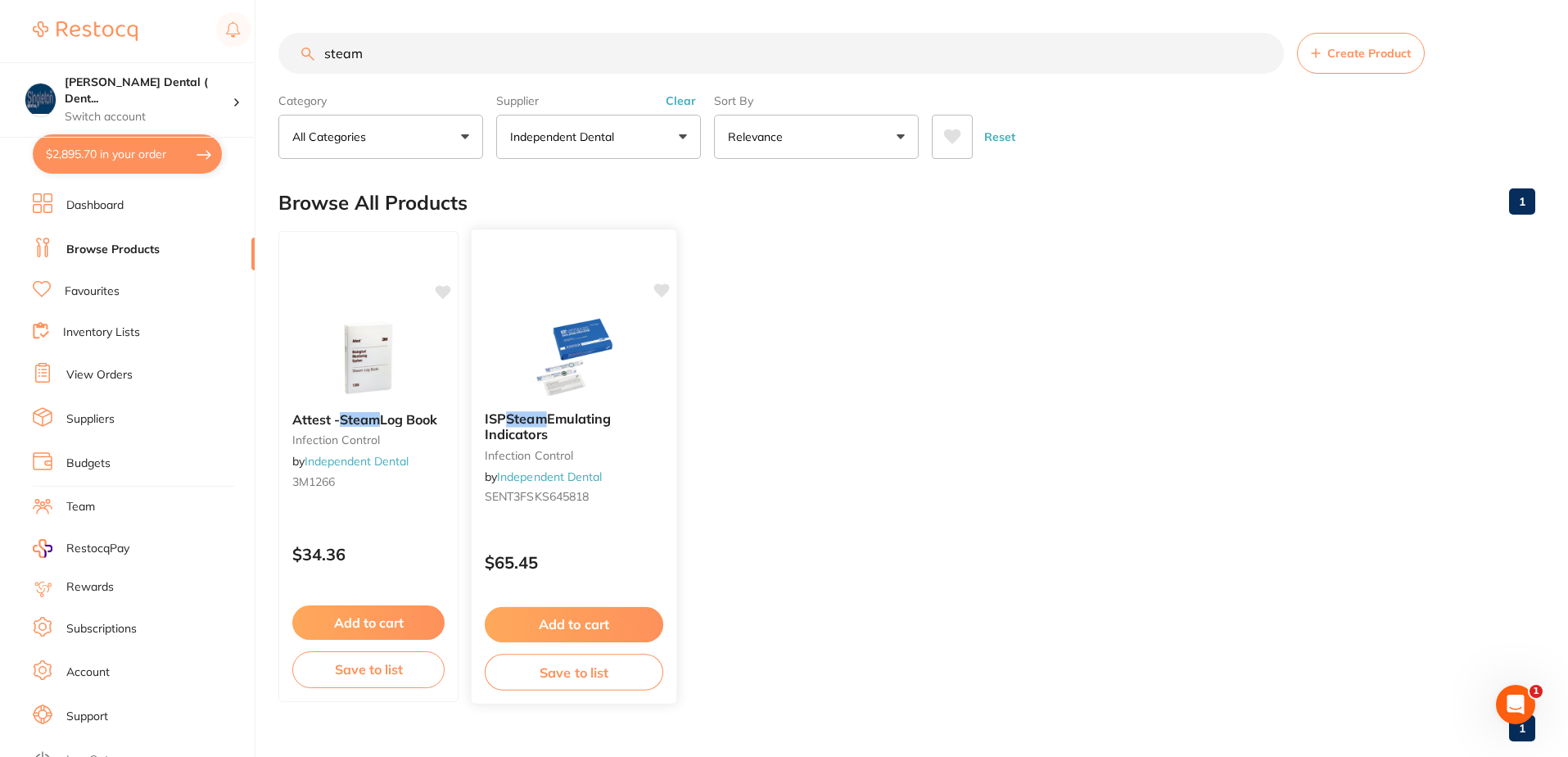
type input "steam"
click at [529, 389] on em "Steam" at bounding box center [526, 418] width 40 height 16
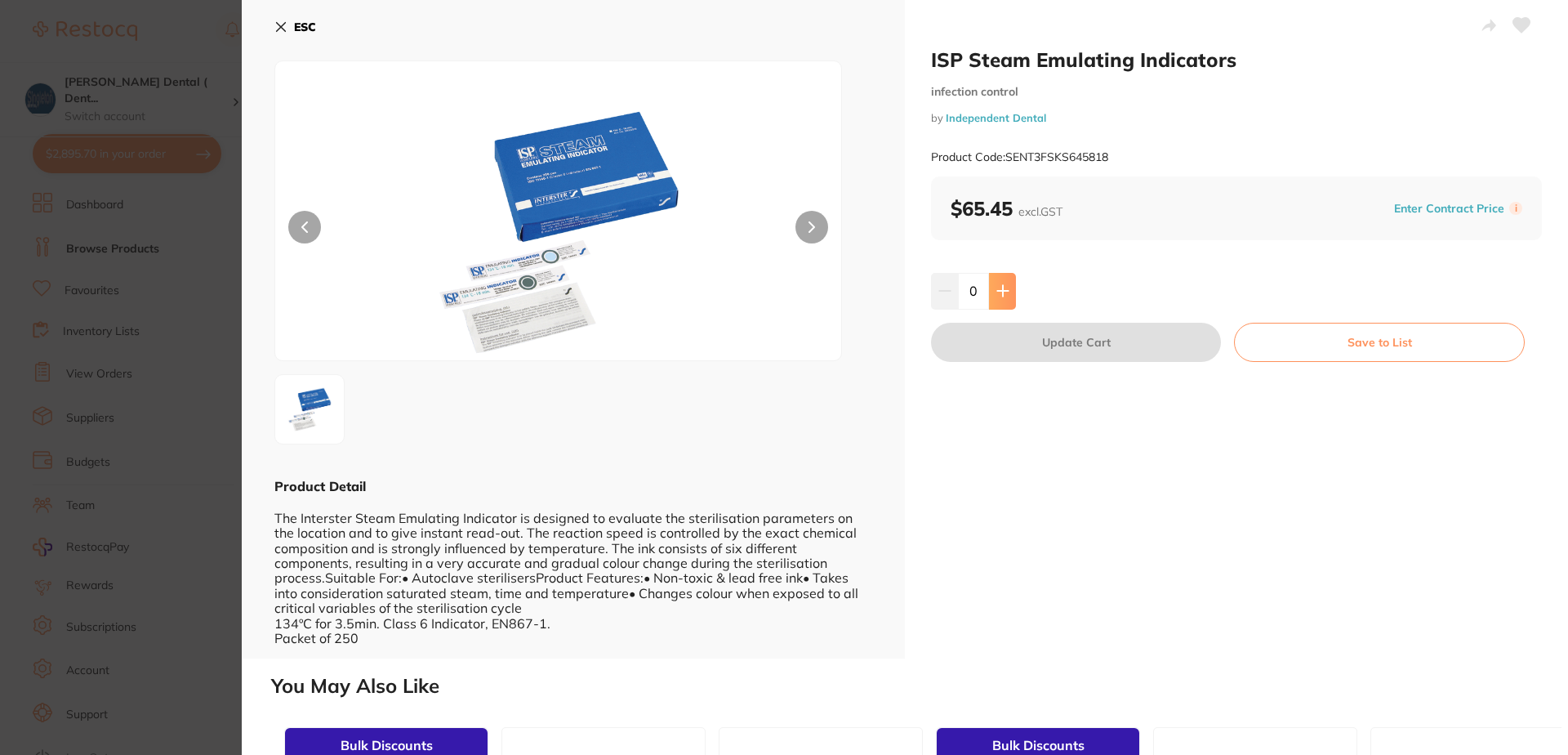
click at [997, 287] on icon at bounding box center [1002, 290] width 13 height 13
type input "1"
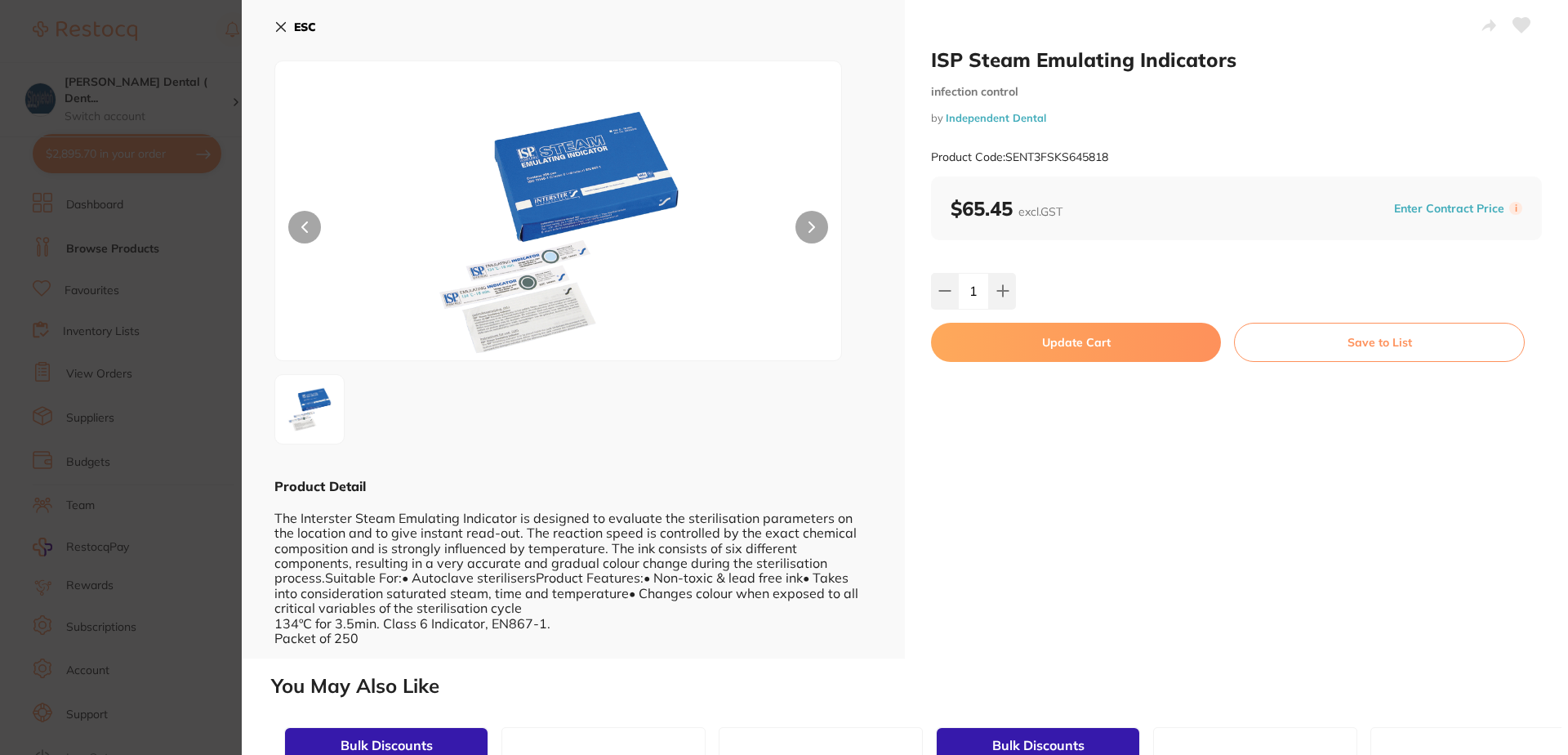
click at [1208, 23] on icon at bounding box center [1521, 25] width 17 height 15
click at [1087, 340] on button "Update Cart" at bounding box center [1076, 342] width 290 height 39
checkbox input "false"
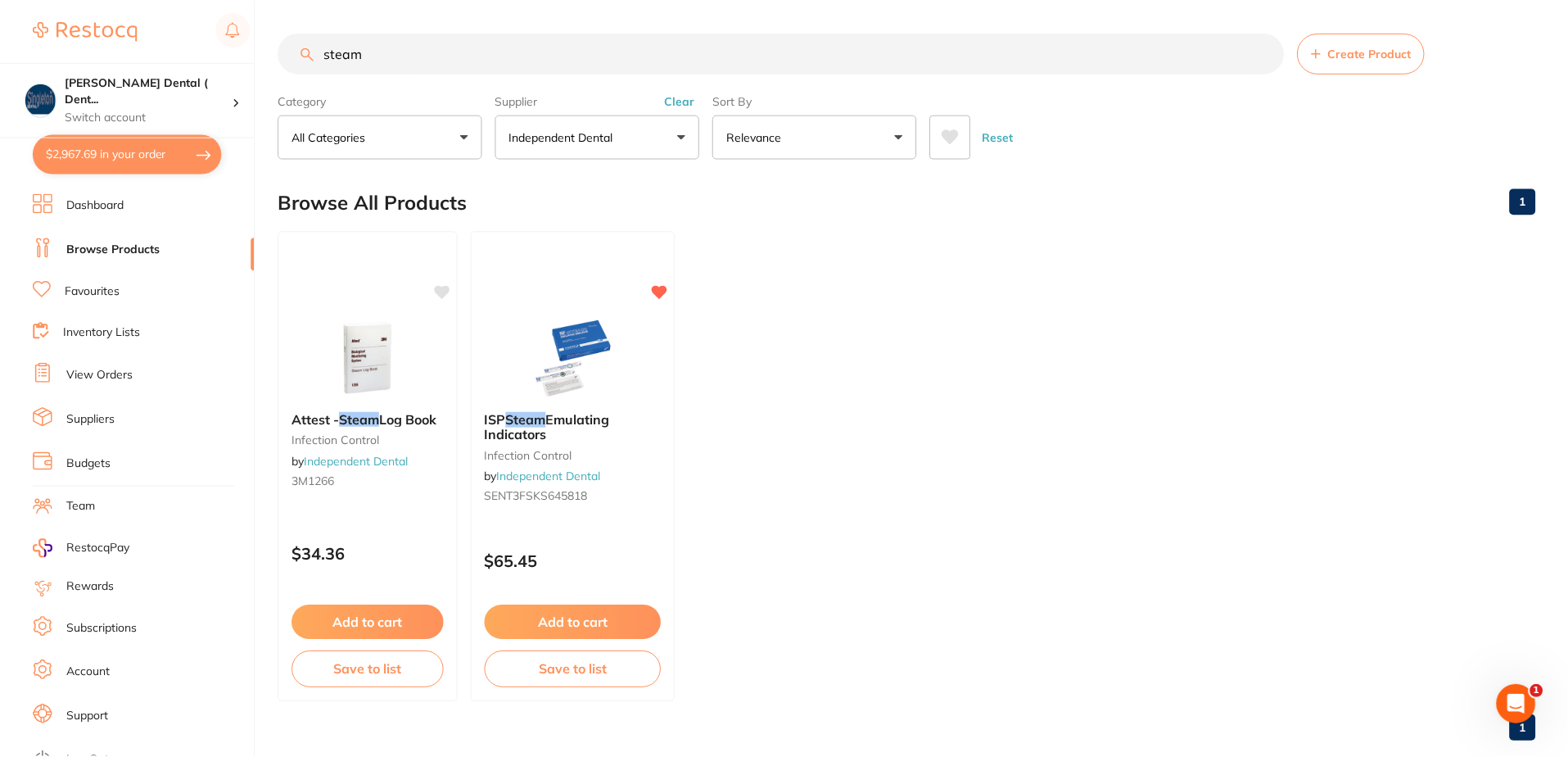
scroll to position [30, 0]
